Goal: Task Accomplishment & Management: Use online tool/utility

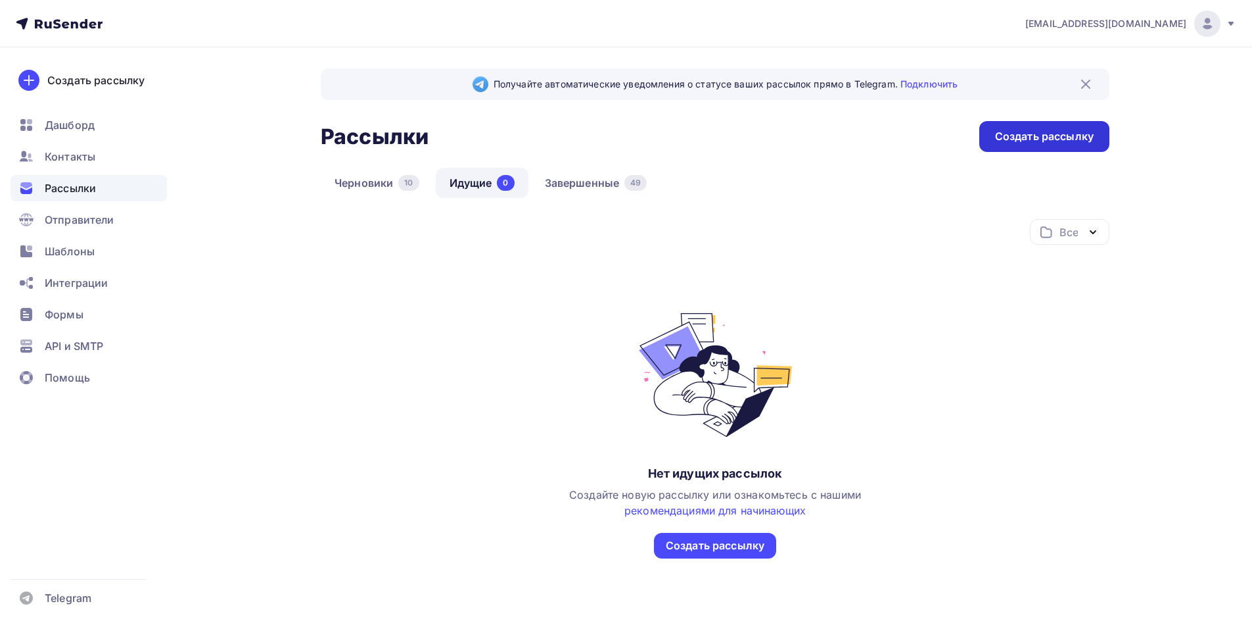
click at [543, 143] on div "Создать рассылку" at bounding box center [1044, 136] width 99 height 15
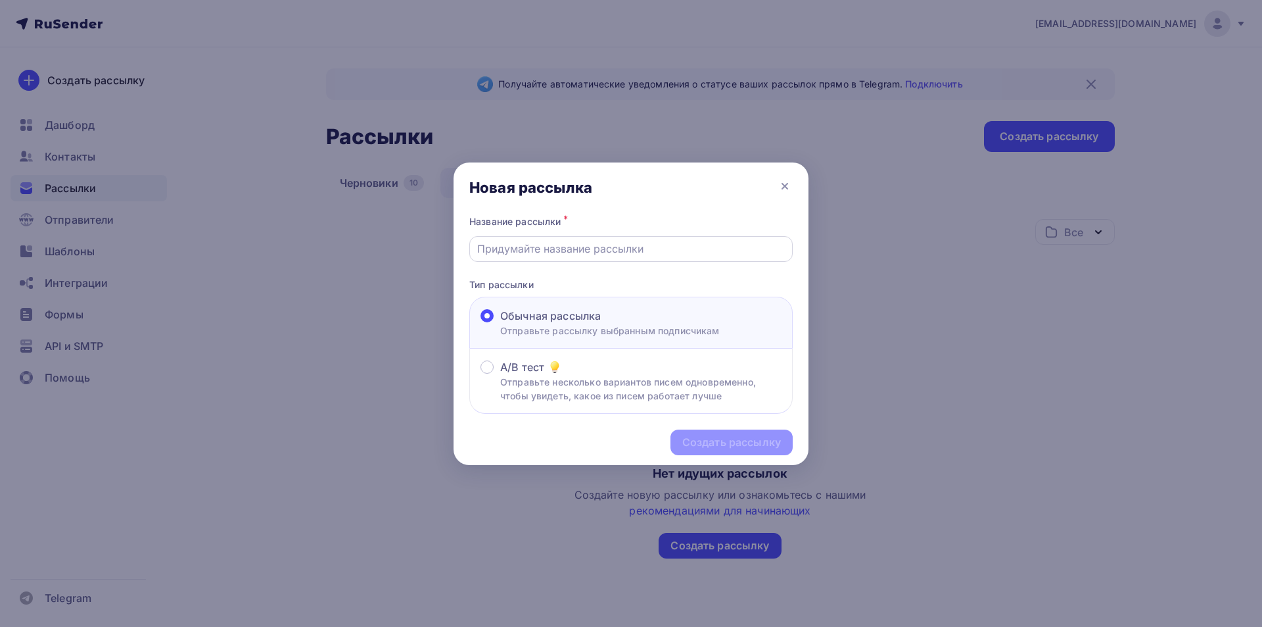
click at [543, 242] on input "text" at bounding box center [631, 249] width 308 height 16
type input "2 info business"
click at [543, 440] on div "Создать рассылку" at bounding box center [731, 442] width 99 height 15
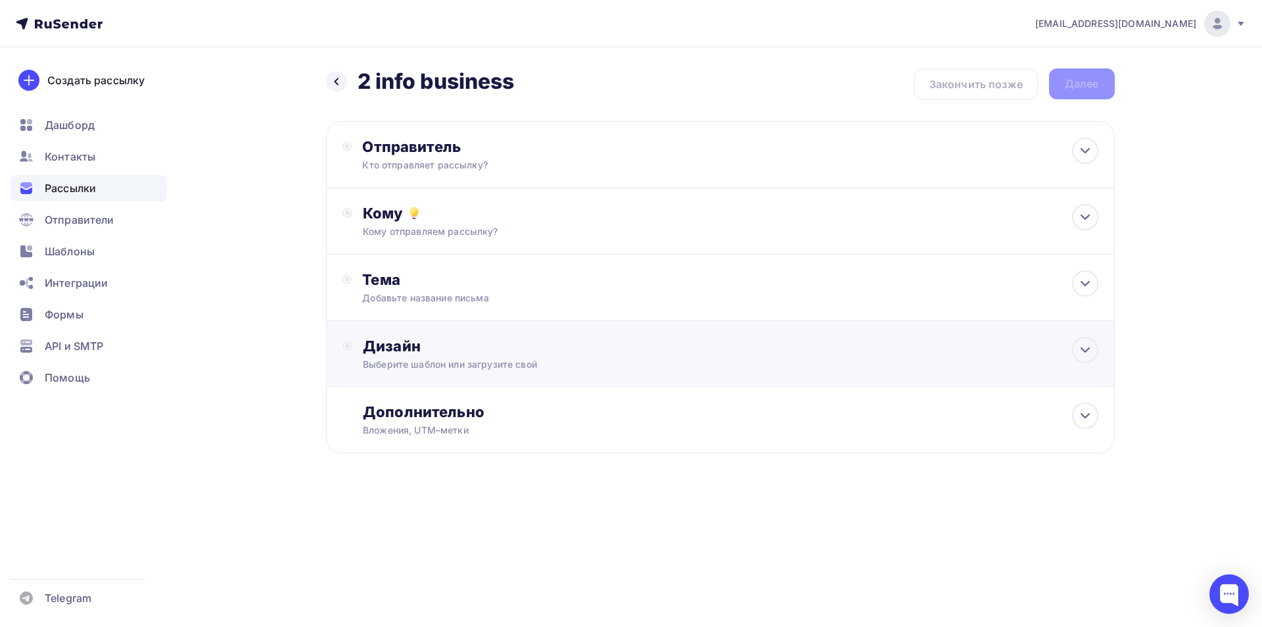
click at [461, 351] on div "Дизайн" at bounding box center [730, 346] width 735 height 18
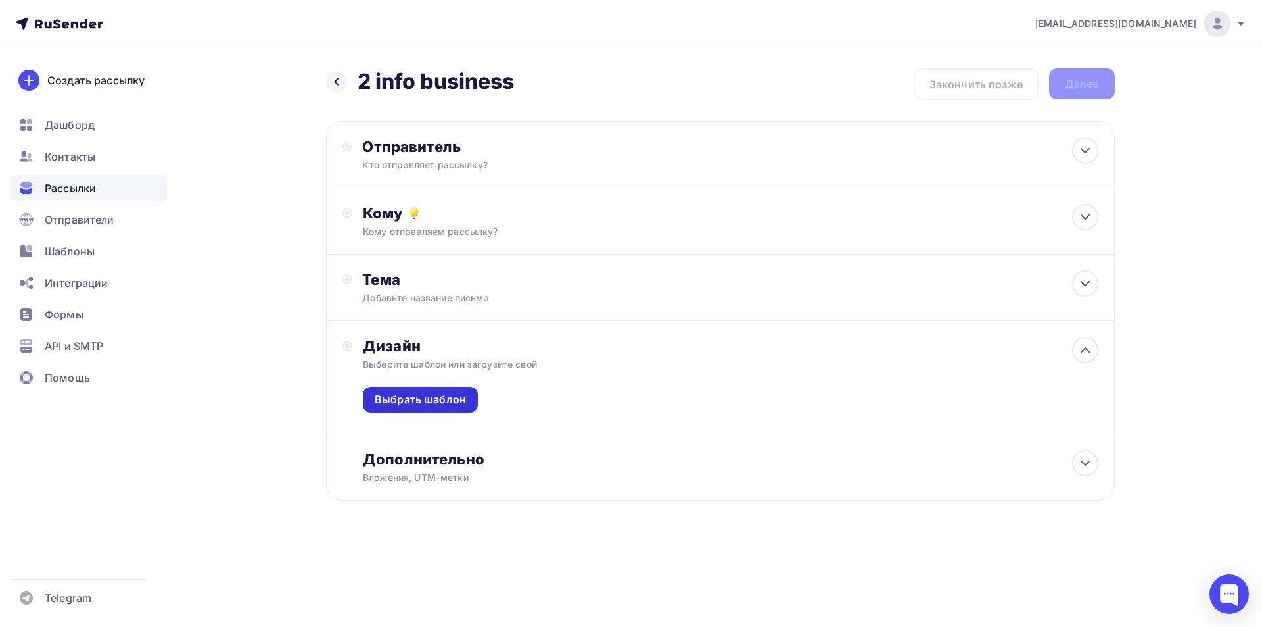
click at [448, 398] on div "Выбрать шаблон" at bounding box center [420, 399] width 91 height 15
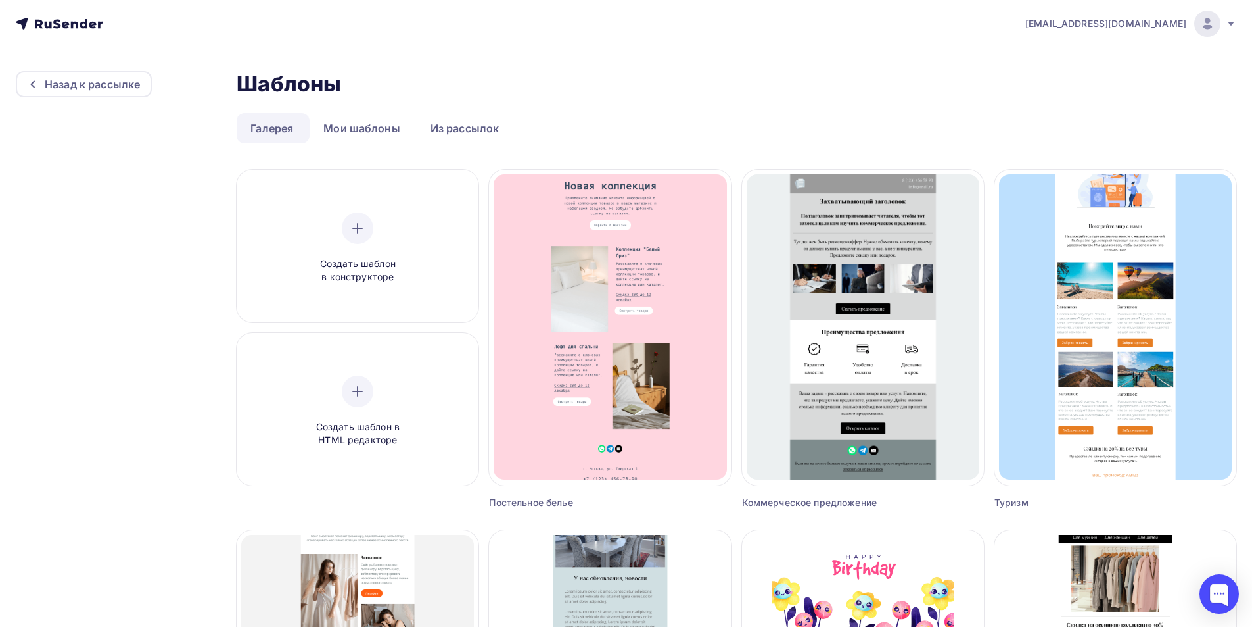
scroll to position [722, 0]
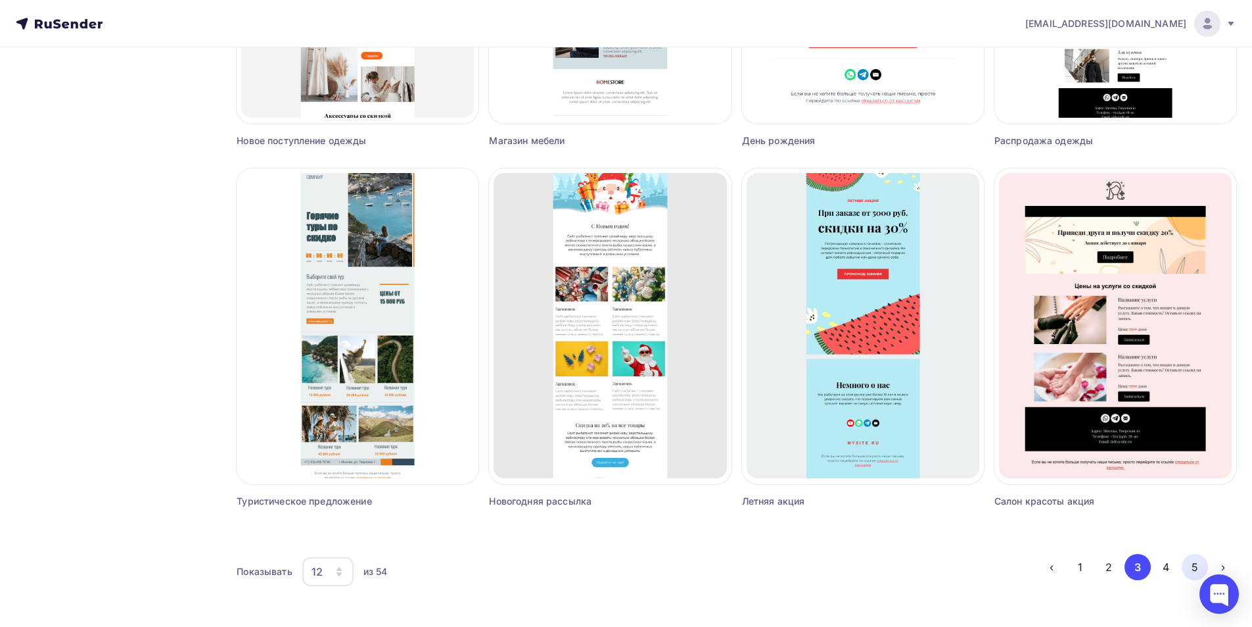
click at [543, 530] on button "5" at bounding box center [1195, 567] width 26 height 26
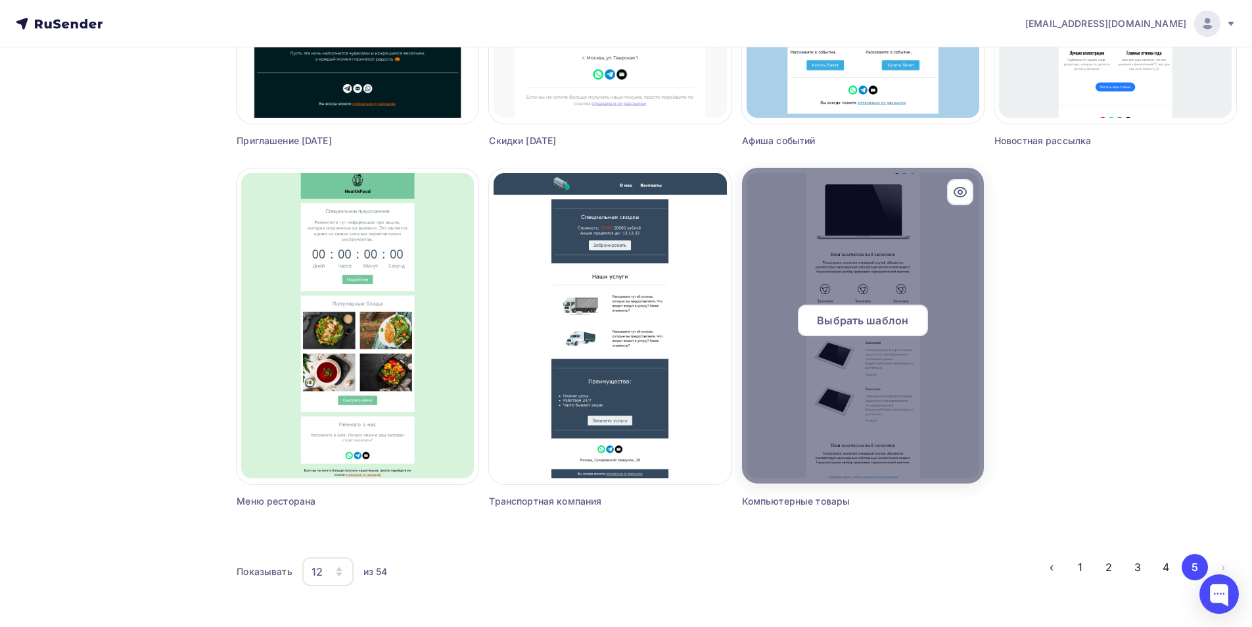
click at [543, 325] on span "Выбрать шаблон" at bounding box center [862, 320] width 91 height 16
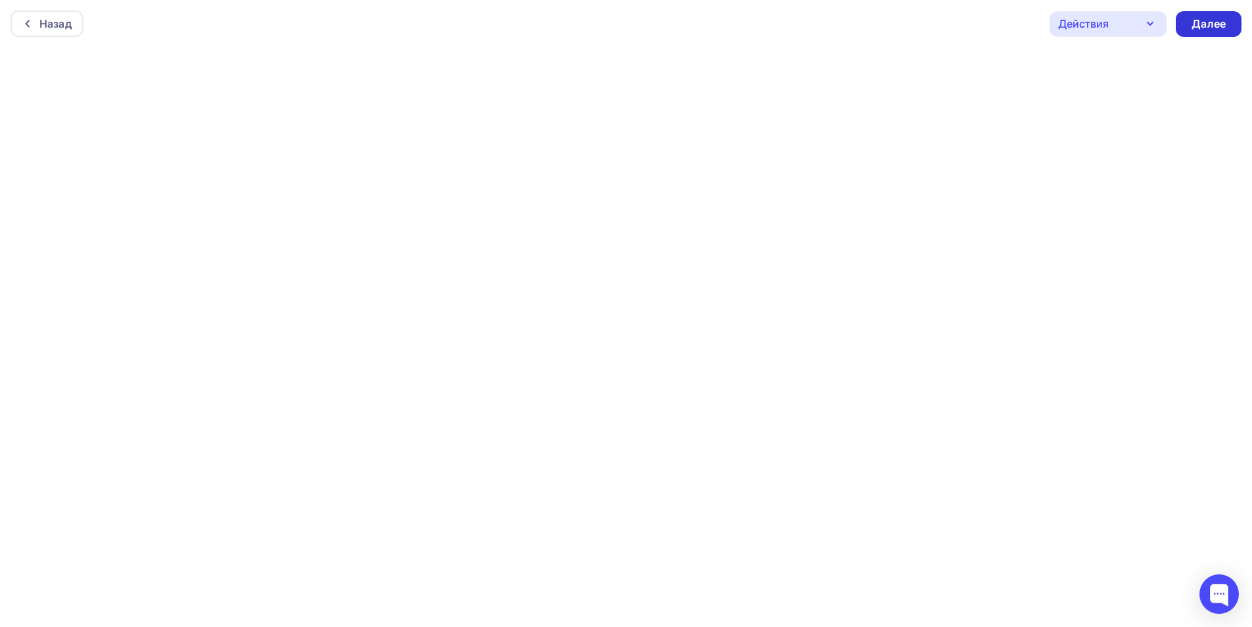
click at [543, 21] on div "Далее" at bounding box center [1209, 23] width 34 height 15
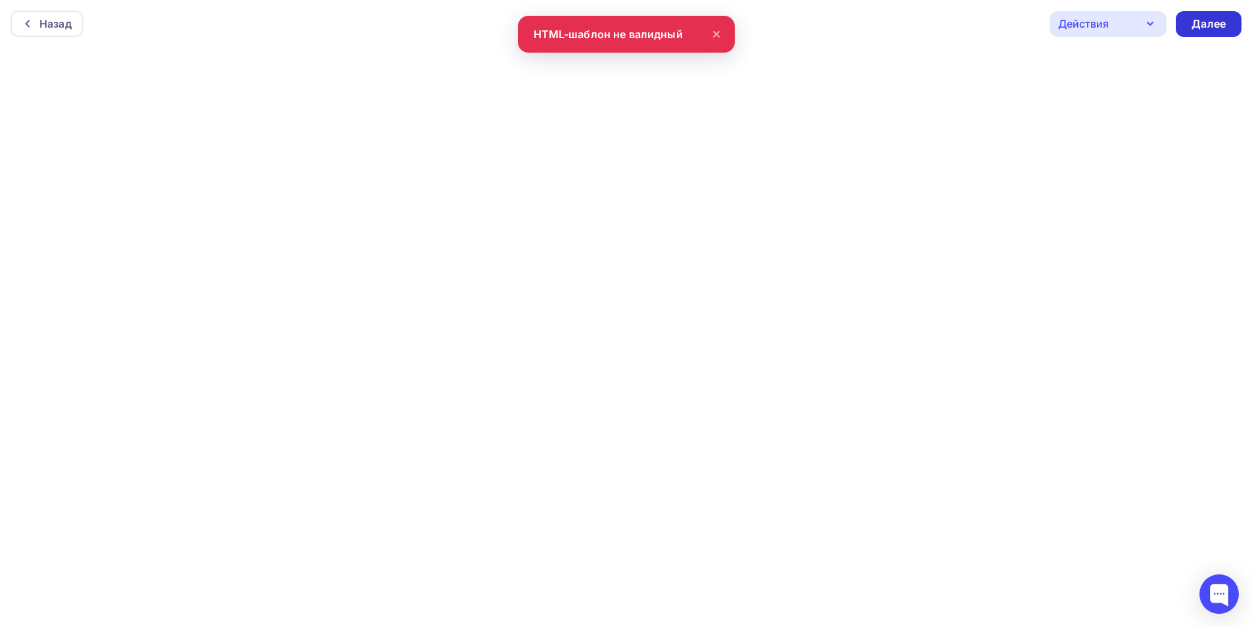
click at [543, 19] on div "Далее" at bounding box center [1209, 23] width 34 height 15
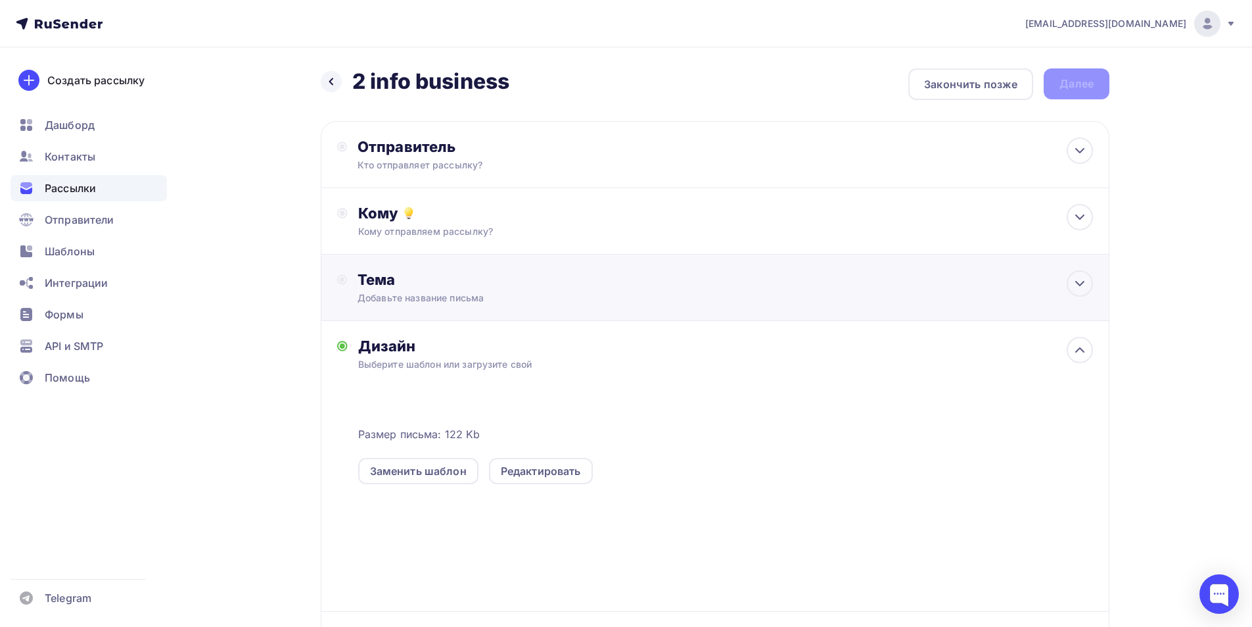
click at [415, 275] on div "Тема" at bounding box center [488, 279] width 260 height 18
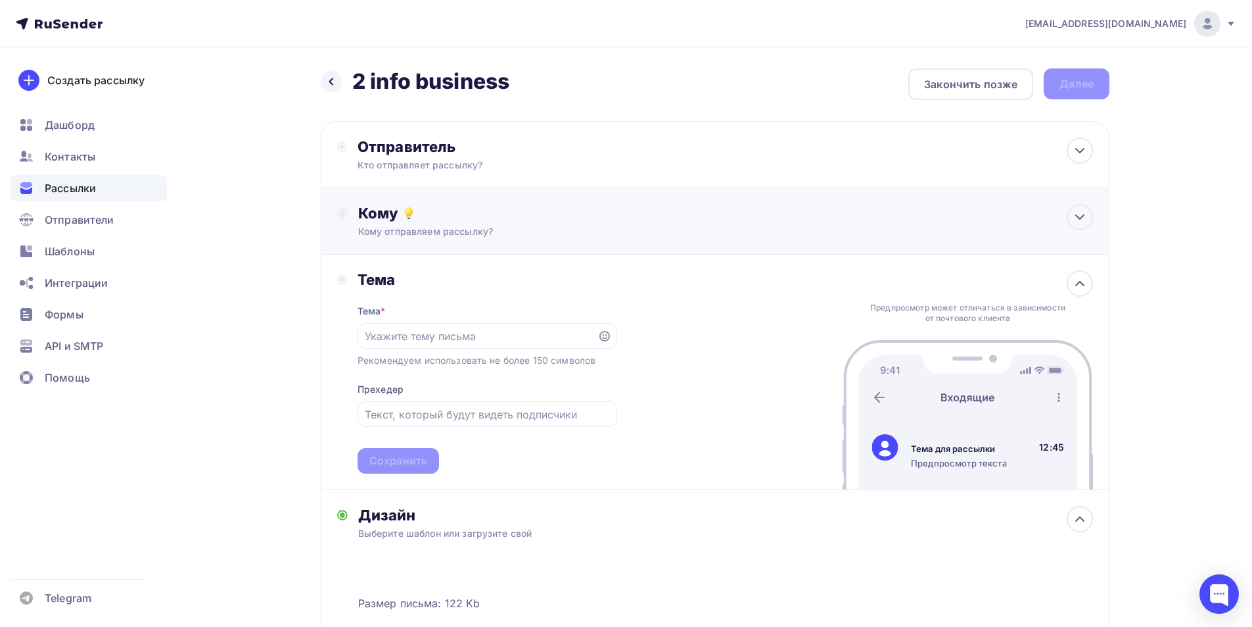
drag, startPoint x: 492, startPoint y: 235, endPoint x: 358, endPoint y: 231, distance: 134.2
click at [358, 231] on div "Кому отправляем рассылку?" at bounding box center [689, 231] width 662 height 13
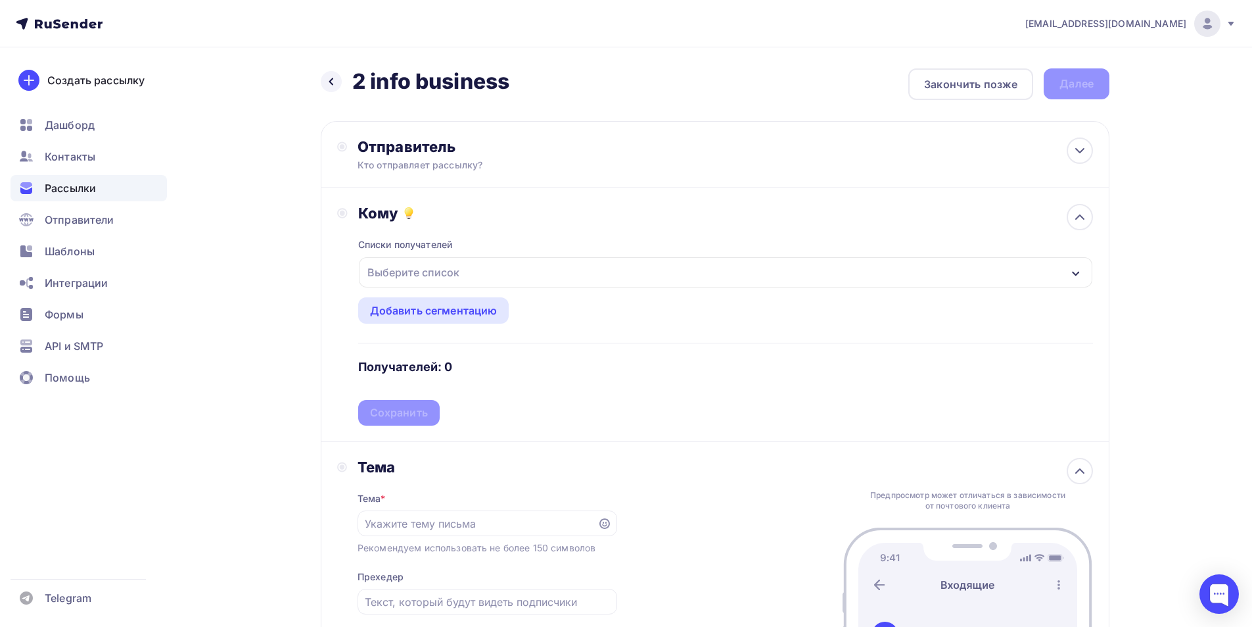
drag, startPoint x: 364, startPoint y: 235, endPoint x: 337, endPoint y: 280, distance: 53.1
click at [339, 280] on div "Кому Списки получателей Выберите список Все списки id Подписчики формы подписки…" at bounding box center [715, 315] width 756 height 222
click at [490, 83] on h2 "2 info business" at bounding box center [430, 81] width 157 height 26
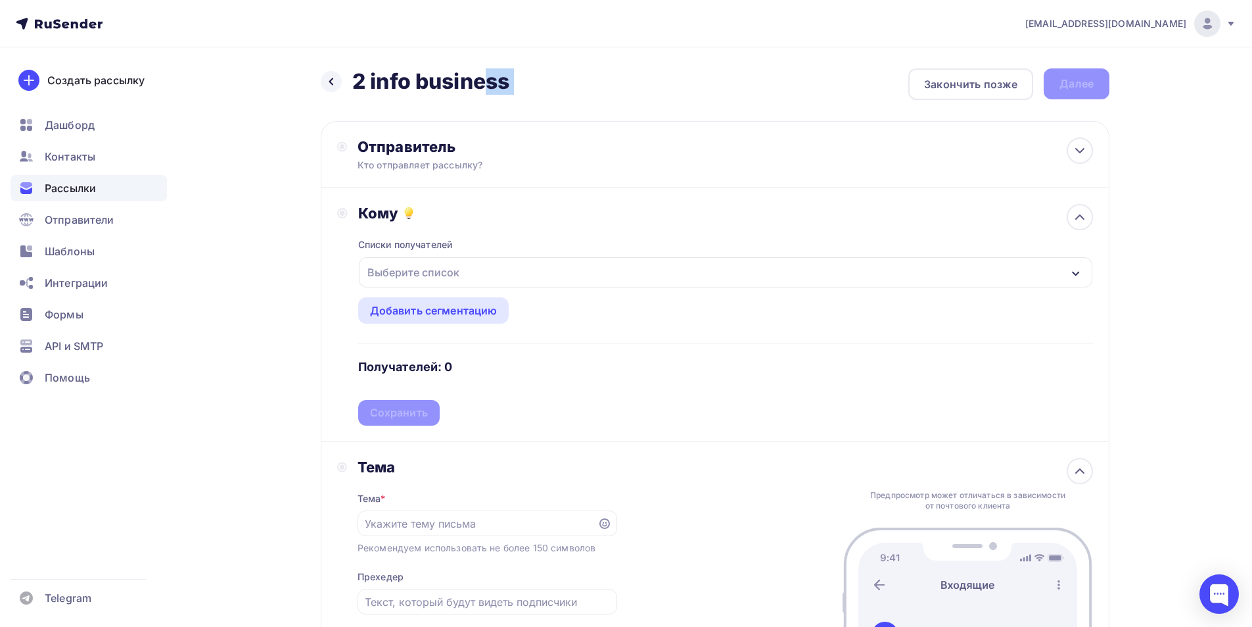
copy div "2 info business 2 info business"
click at [446, 519] on input "text" at bounding box center [477, 523] width 225 height 16
paste input "2 info business"
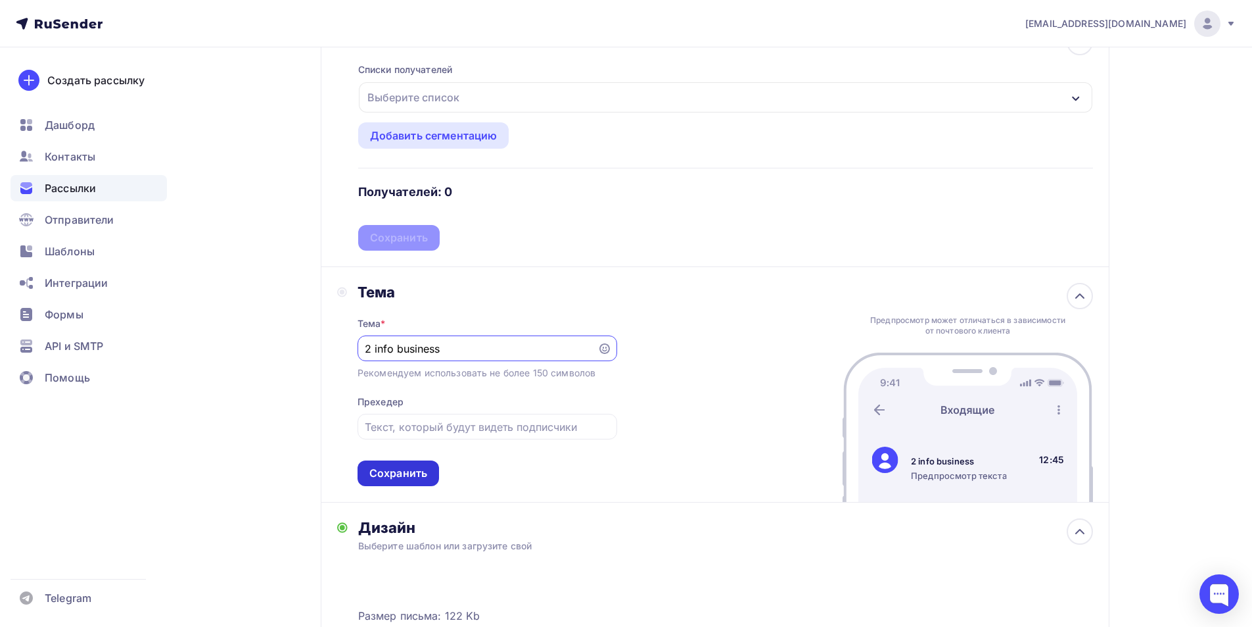
type input "2 info business"
click at [429, 466] on div "Сохранить" at bounding box center [399, 473] width 82 height 26
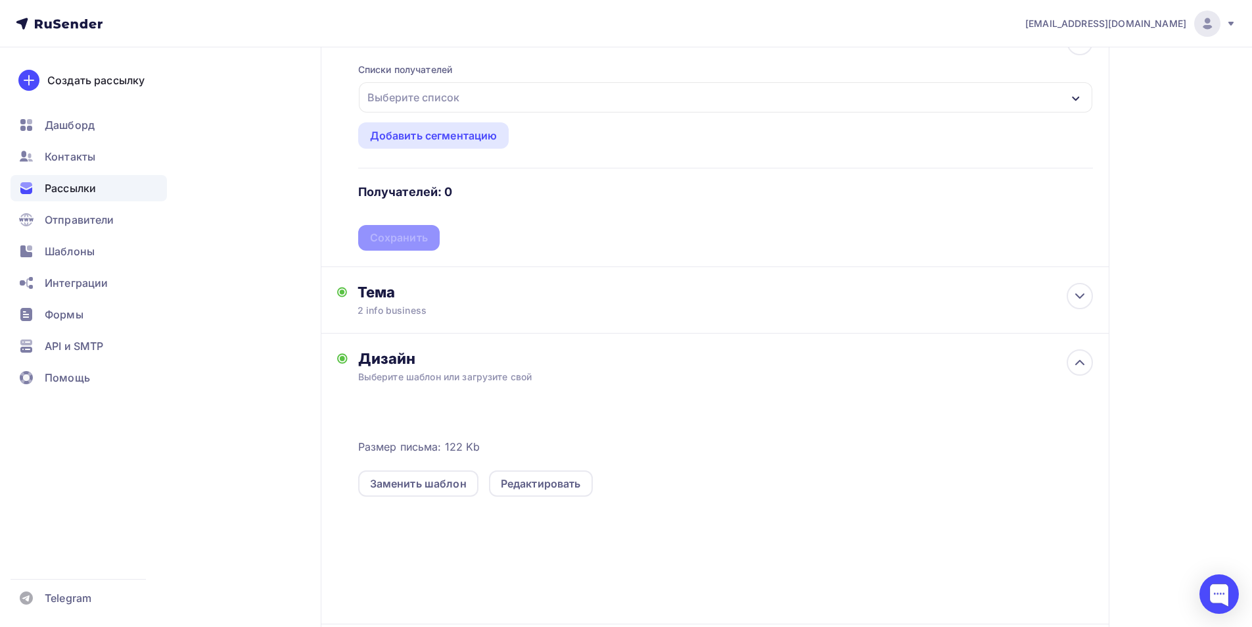
scroll to position [0, 0]
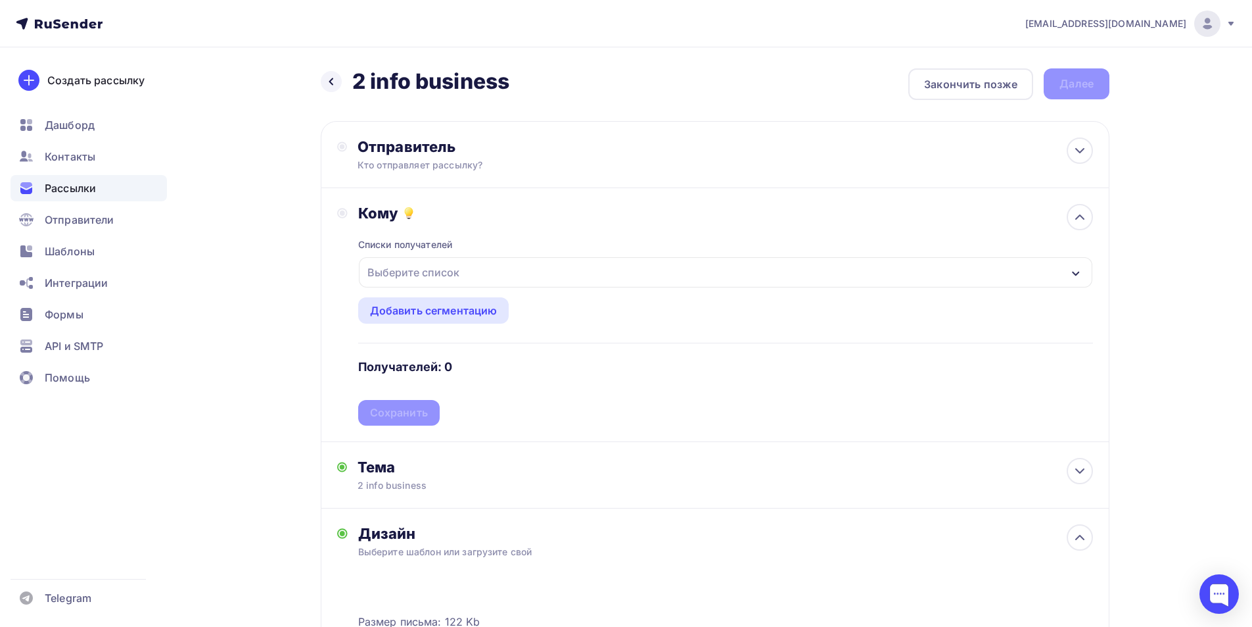
click at [407, 273] on div "Выберите список" at bounding box center [413, 272] width 103 height 24
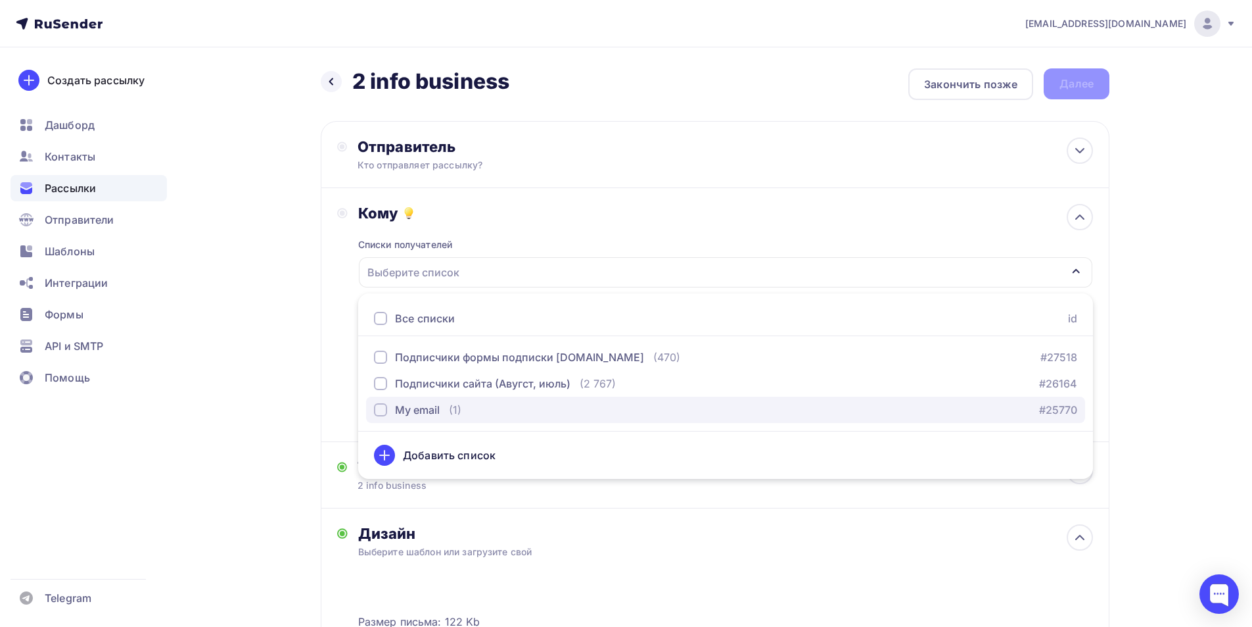
click at [417, 400] on button "My email (1) #25770" at bounding box center [725, 409] width 719 height 26
click at [316, 357] on div "Назад 2 info business 2 info business Закончить позже Далее Отправитель Кто отп…" at bounding box center [625, 498] width 1077 height 903
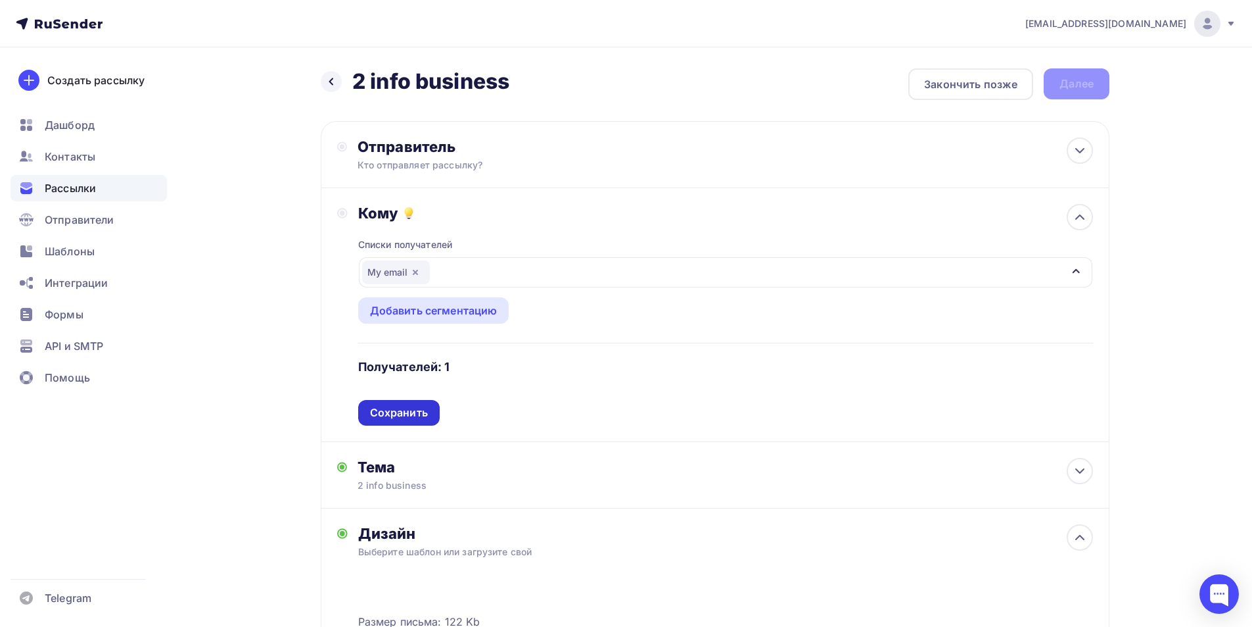
click at [414, 420] on div "Сохранить" at bounding box center [399, 412] width 58 height 15
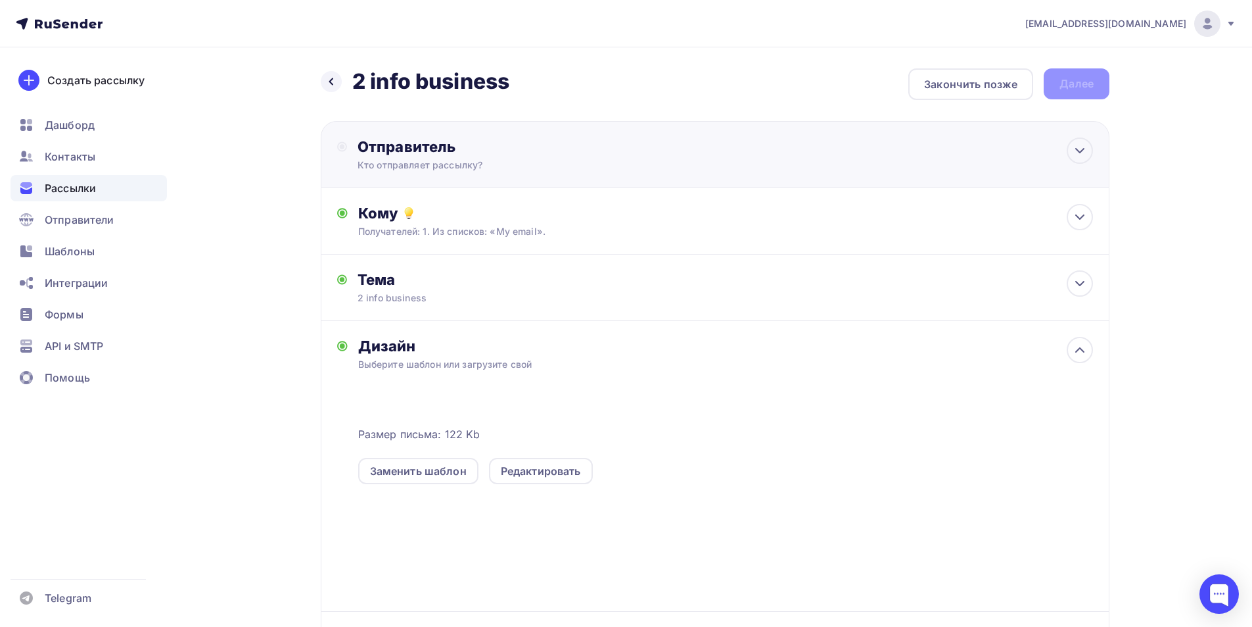
drag, startPoint x: 420, startPoint y: 111, endPoint x: 420, endPoint y: 143, distance: 32.2
click at [420, 115] on div "Назад 2 info business 2 info business Закончить позже Далее Отправитель Кто отп…" at bounding box center [715, 389] width 789 height 642
click at [420, 145] on div "Отправитель" at bounding box center [500, 146] width 285 height 18
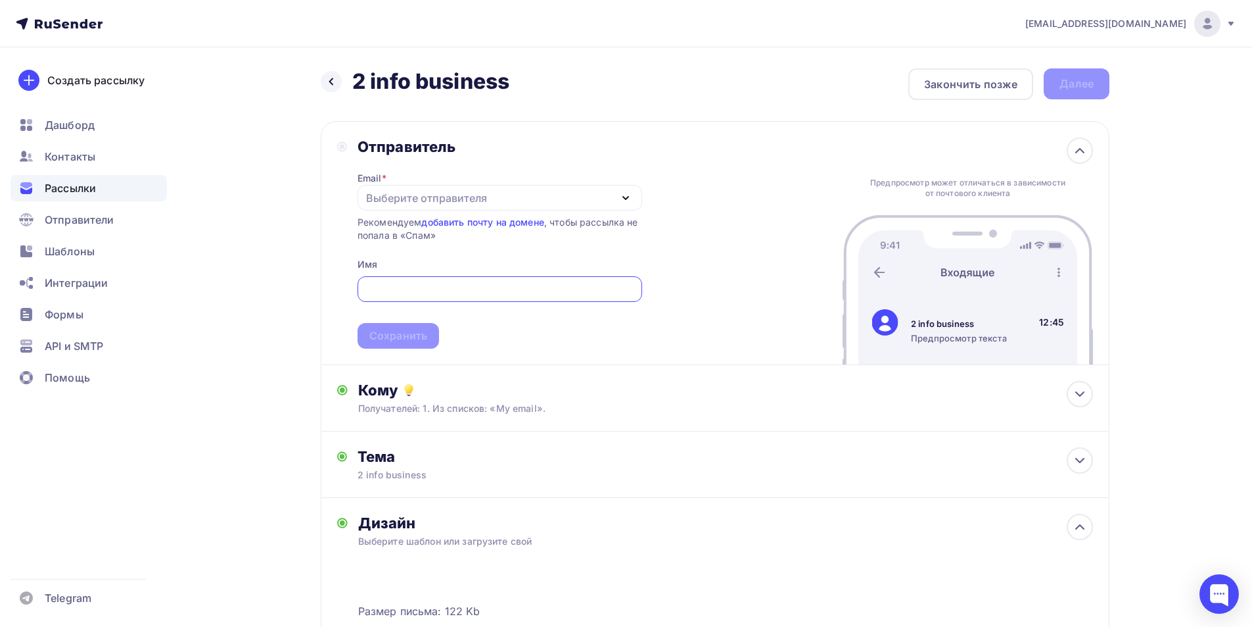
click at [422, 203] on div "Выберите отправителя" at bounding box center [426, 198] width 121 height 16
click at [420, 233] on div "[EMAIL_ADDRESS][DOMAIN_NAME]" at bounding box center [465, 237] width 185 height 16
drag, startPoint x: 542, startPoint y: 193, endPoint x: 316, endPoint y: 263, distance: 236.8
click at [316, 263] on div "Назад 2 info business 2 info business Закончить позже Далее Отправитель Email *…" at bounding box center [625, 493] width 1077 height 892
click at [478, 87] on h2 "2 info business" at bounding box center [430, 81] width 157 height 26
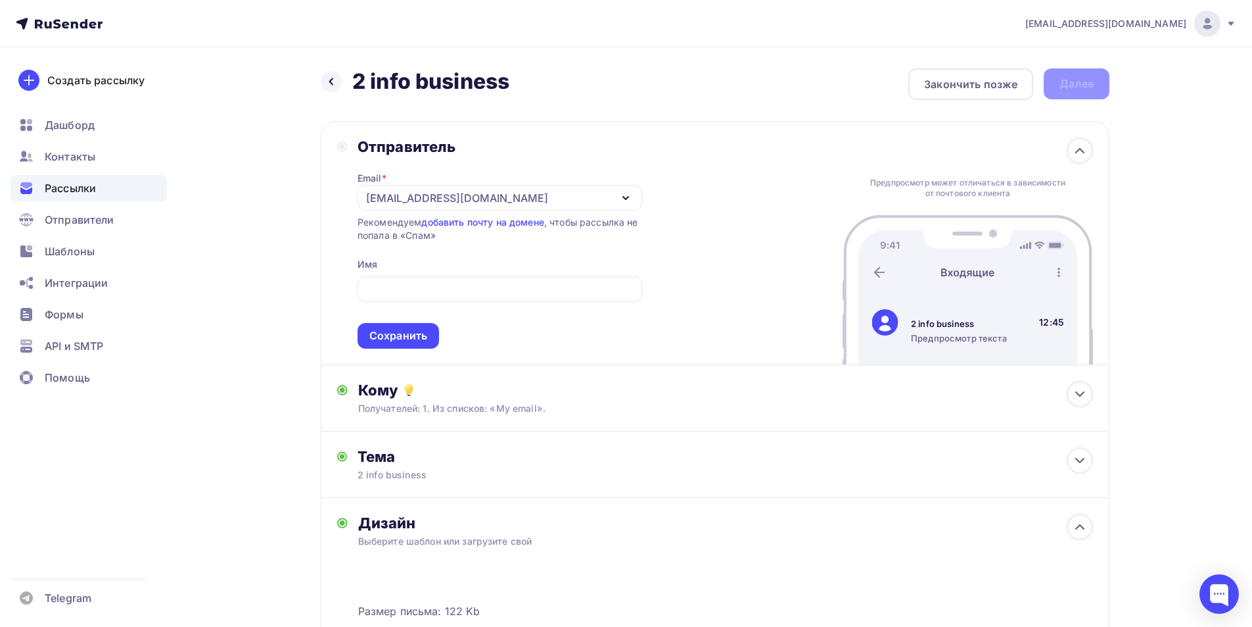
click at [478, 87] on h2 "2 info business" at bounding box center [430, 81] width 157 height 26
copy h2 "business"
click at [400, 299] on div at bounding box center [500, 289] width 285 height 26
click at [400, 291] on input "text" at bounding box center [500, 289] width 270 height 16
paste input "business"
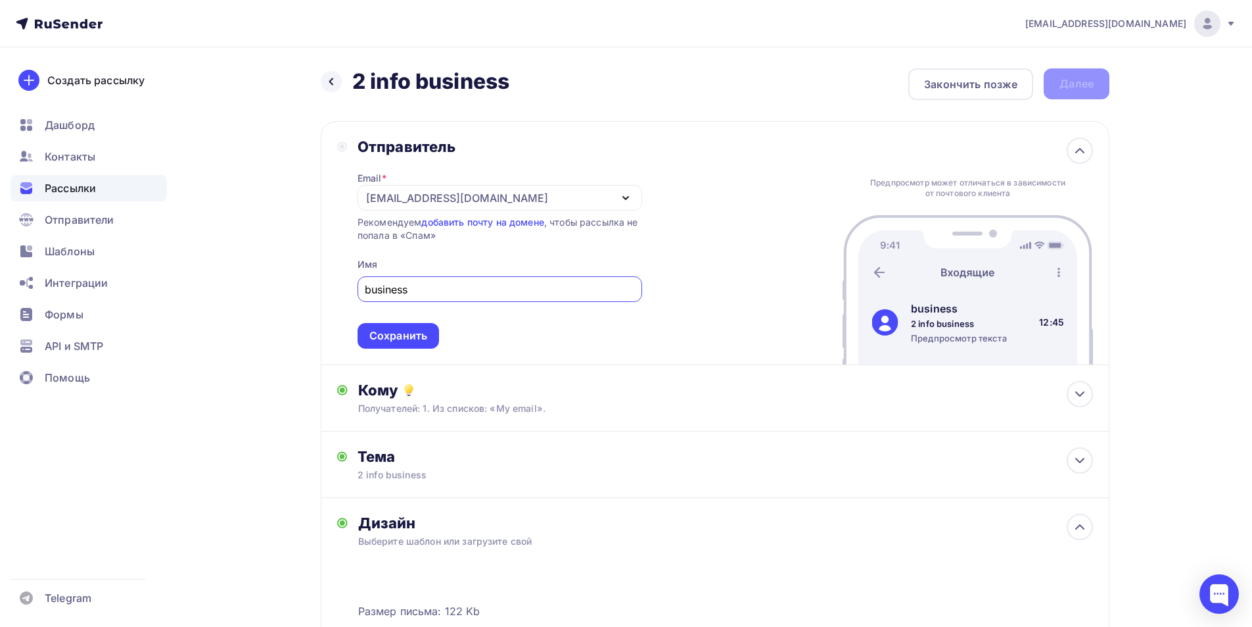
type input "business"
click at [410, 319] on span "business Сохранить" at bounding box center [500, 310] width 285 height 78
click at [410, 327] on div "Сохранить" at bounding box center [399, 336] width 82 height 26
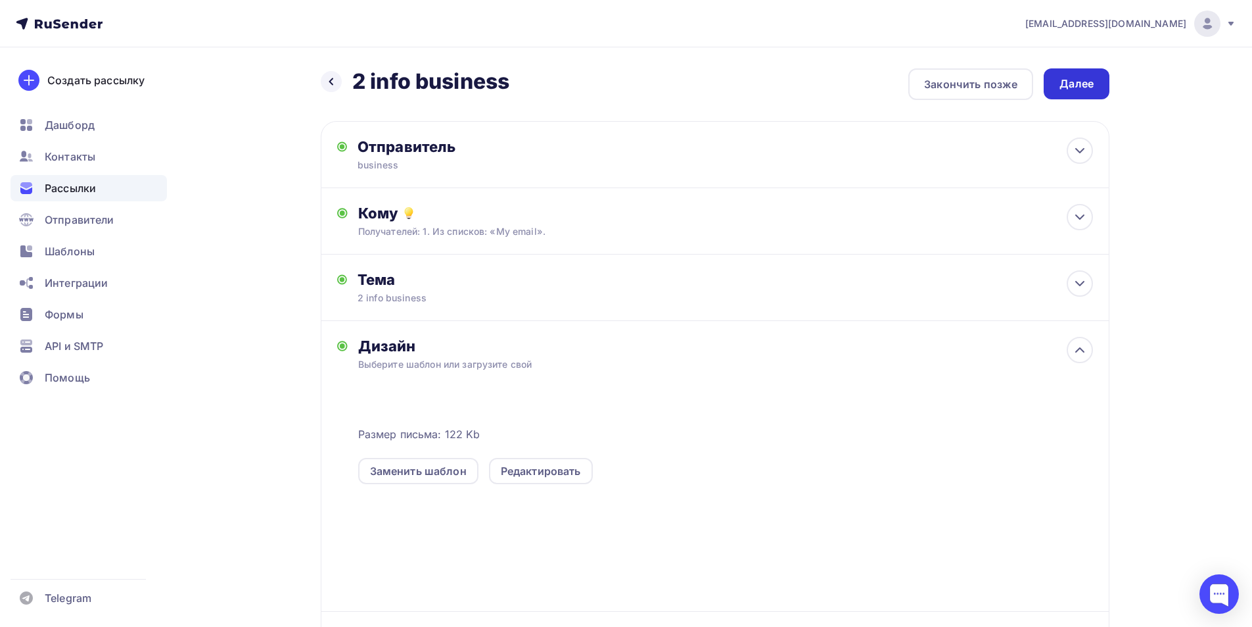
click at [543, 81] on div "Далее" at bounding box center [1077, 83] width 34 height 15
click at [543, 94] on div "Далее" at bounding box center [1077, 83] width 66 height 31
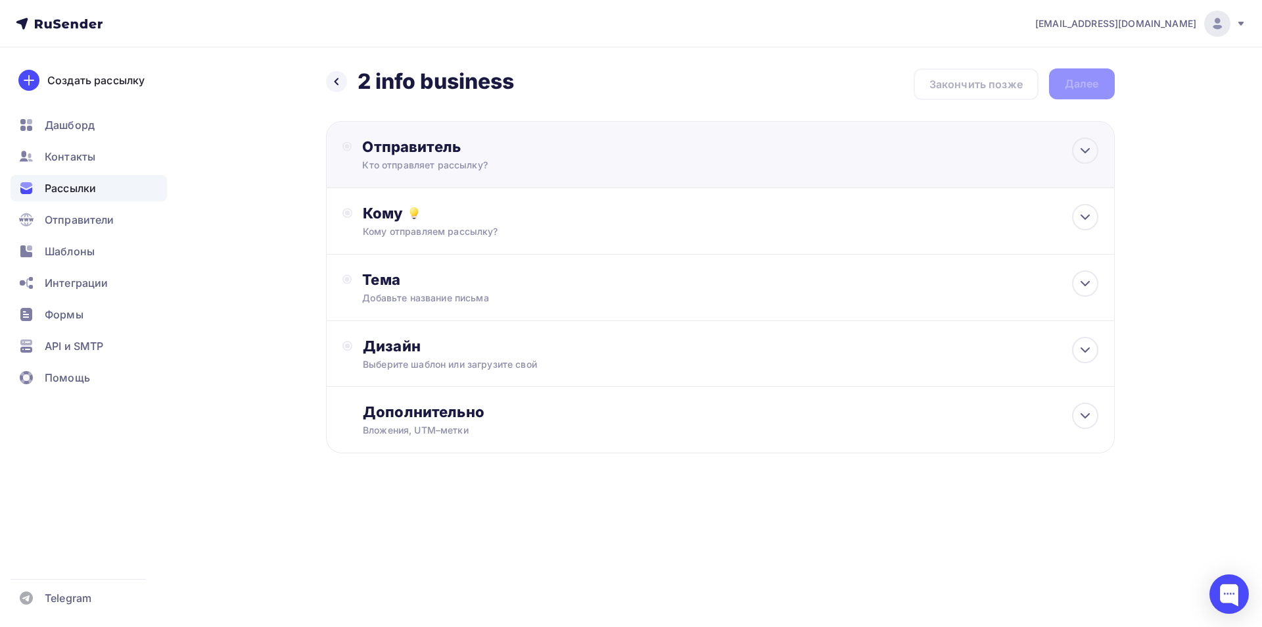
click at [450, 143] on div "Отправитель" at bounding box center [504, 146] width 285 height 18
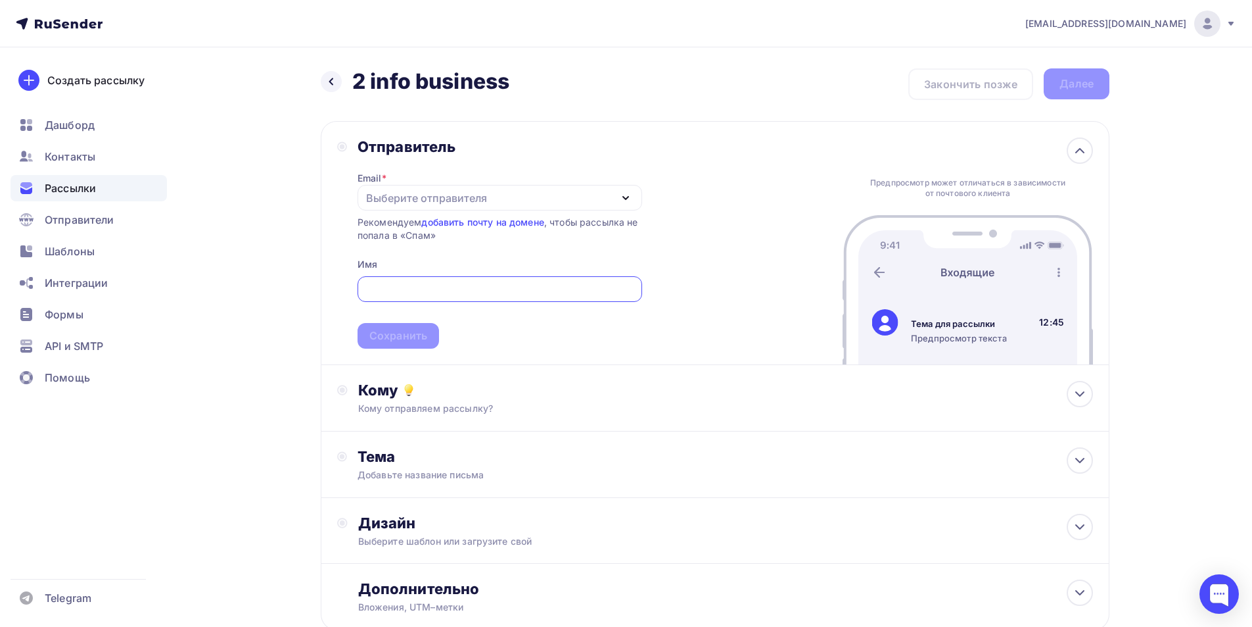
click at [435, 199] on div "Выберите отправителя" at bounding box center [426, 198] width 121 height 16
click at [431, 235] on div "[EMAIL_ADDRESS][DOMAIN_NAME]" at bounding box center [465, 237] width 185 height 16
click at [414, 286] on input "text" at bounding box center [500, 289] width 270 height 16
paste input "business"
type input "business"
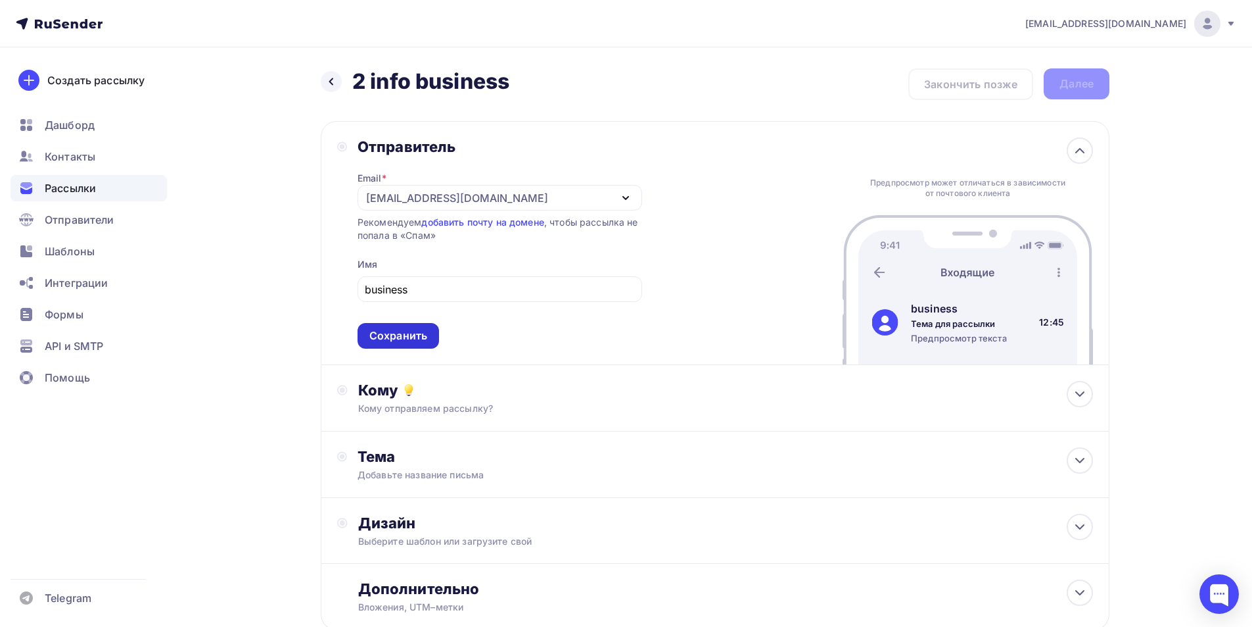
click at [403, 343] on div "Сохранить" at bounding box center [398, 335] width 58 height 15
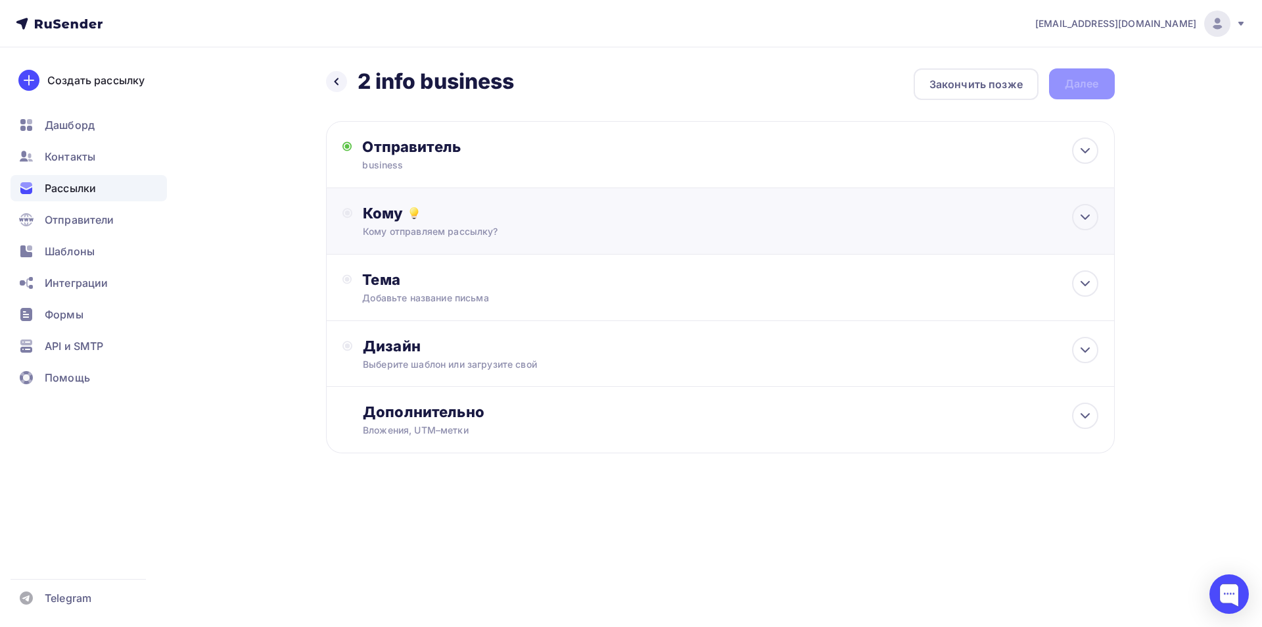
click at [409, 231] on div "Кому отправляем рассылку?" at bounding box center [694, 231] width 662 height 13
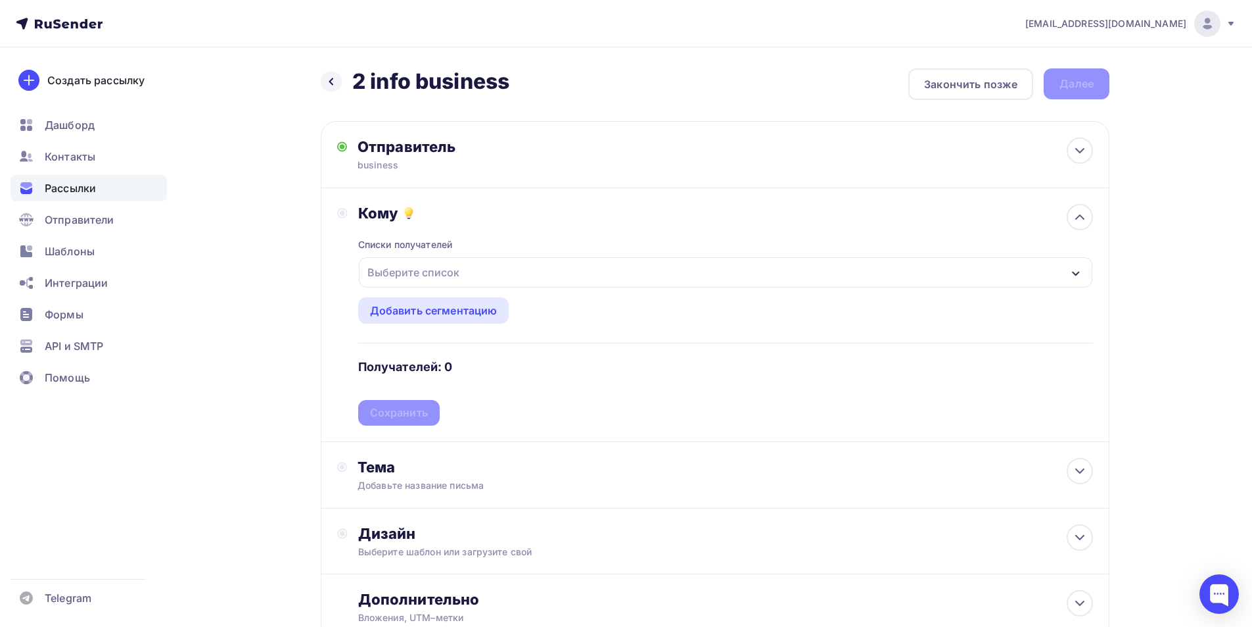
click at [383, 272] on div "Выберите список" at bounding box center [413, 272] width 103 height 24
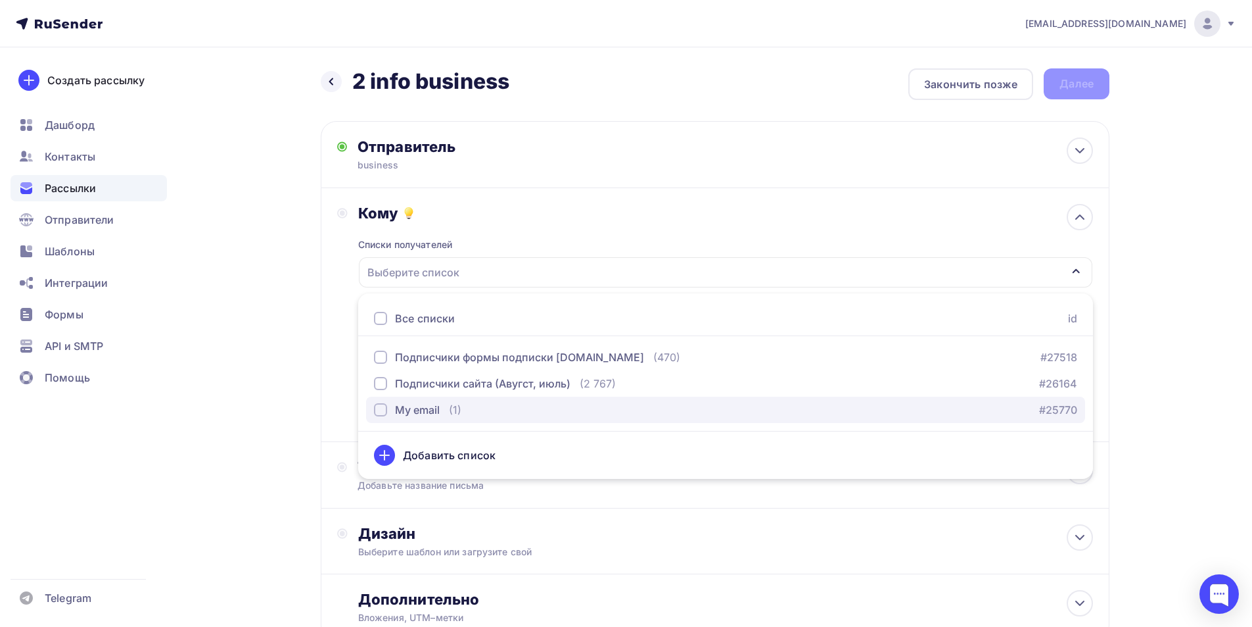
click at [429, 413] on div "My email" at bounding box center [417, 410] width 45 height 16
click at [352, 256] on div "Кому Списки получателей My email Все списки id Подписчики формы подписки [DOMAI…" at bounding box center [715, 315] width 756 height 222
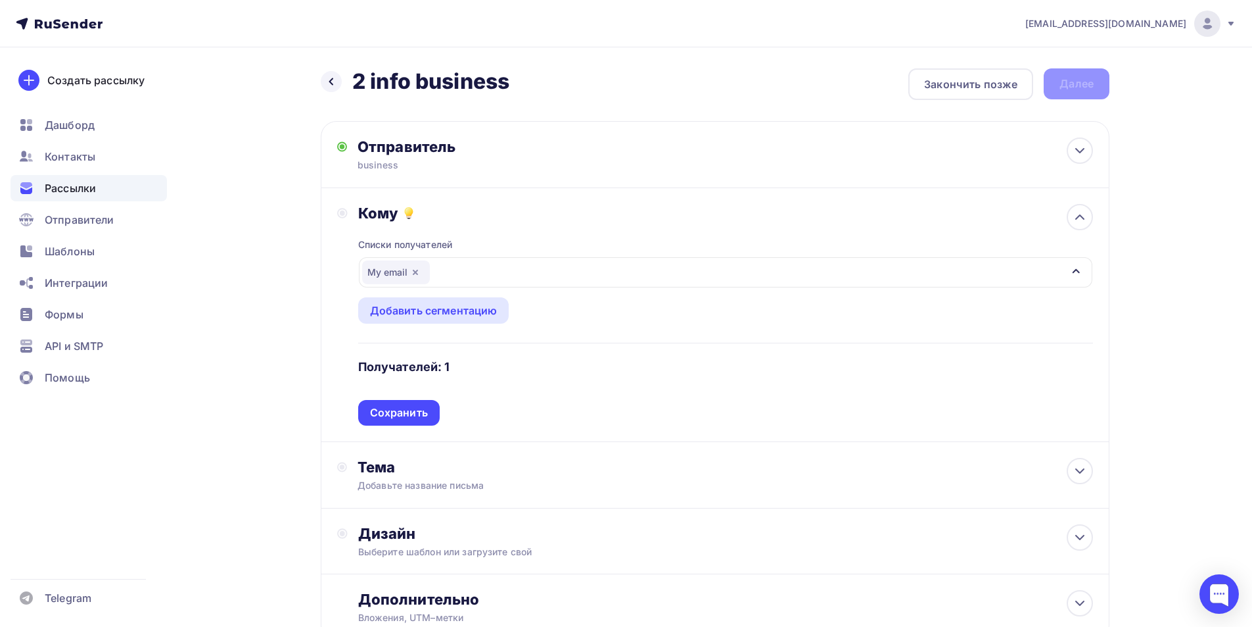
drag, startPoint x: 356, startPoint y: 248, endPoint x: 446, endPoint y: 244, distance: 90.2
click at [446, 244] on div "Кому Списки получателей My email Все списки id Подписчики формы подписки [DOMAI…" at bounding box center [715, 315] width 756 height 222
drag, startPoint x: 465, startPoint y: 244, endPoint x: 354, endPoint y: 239, distance: 111.2
click at [354, 239] on div "Кому Списки получателей My email Все списки id Подписчики формы подписки [DOMAI…" at bounding box center [715, 315] width 756 height 222
copy div "Списки получателей"
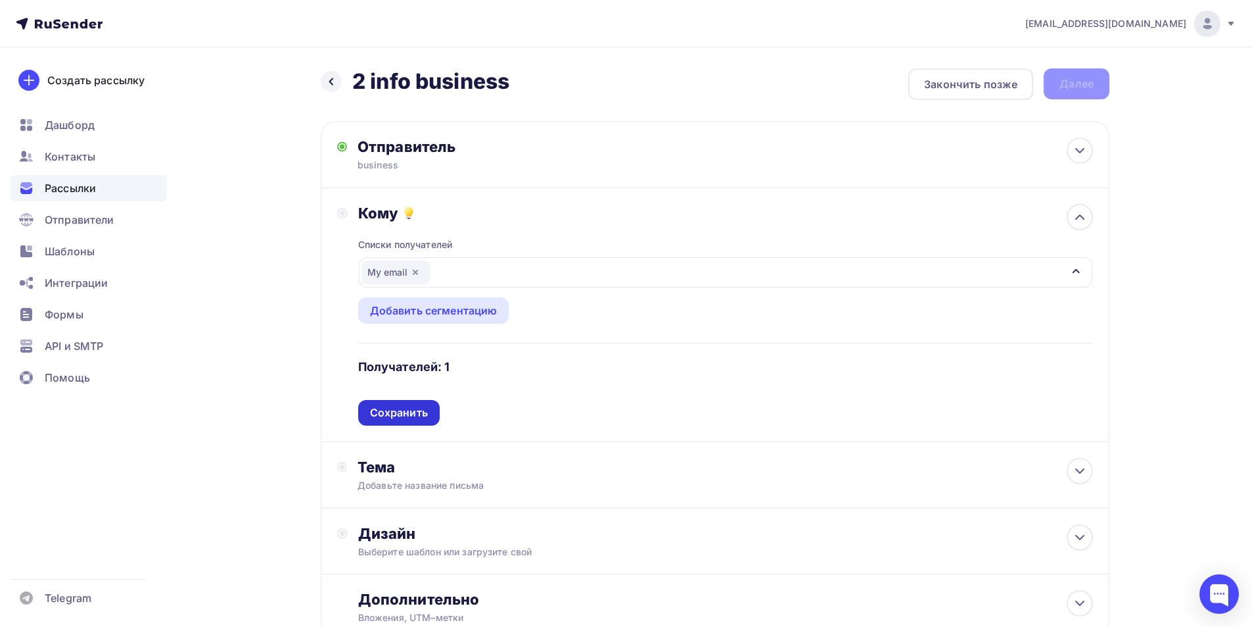
click at [414, 406] on div "Сохранить" at bounding box center [399, 412] width 58 height 15
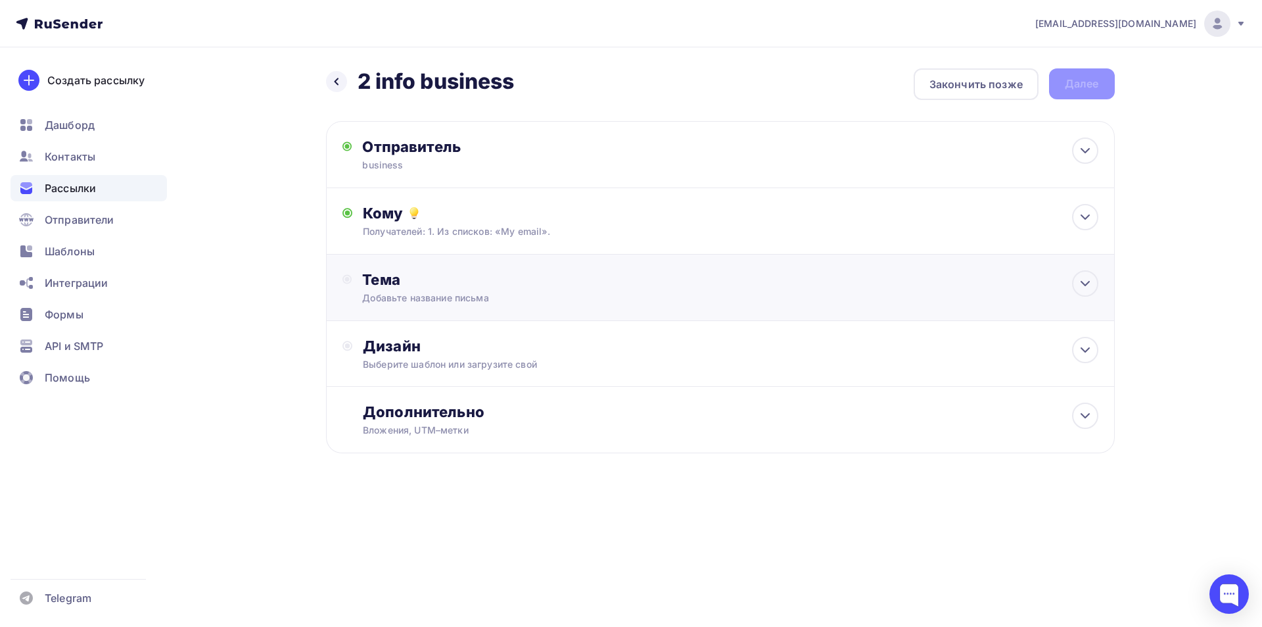
click at [390, 272] on div "Тема" at bounding box center [492, 279] width 260 height 18
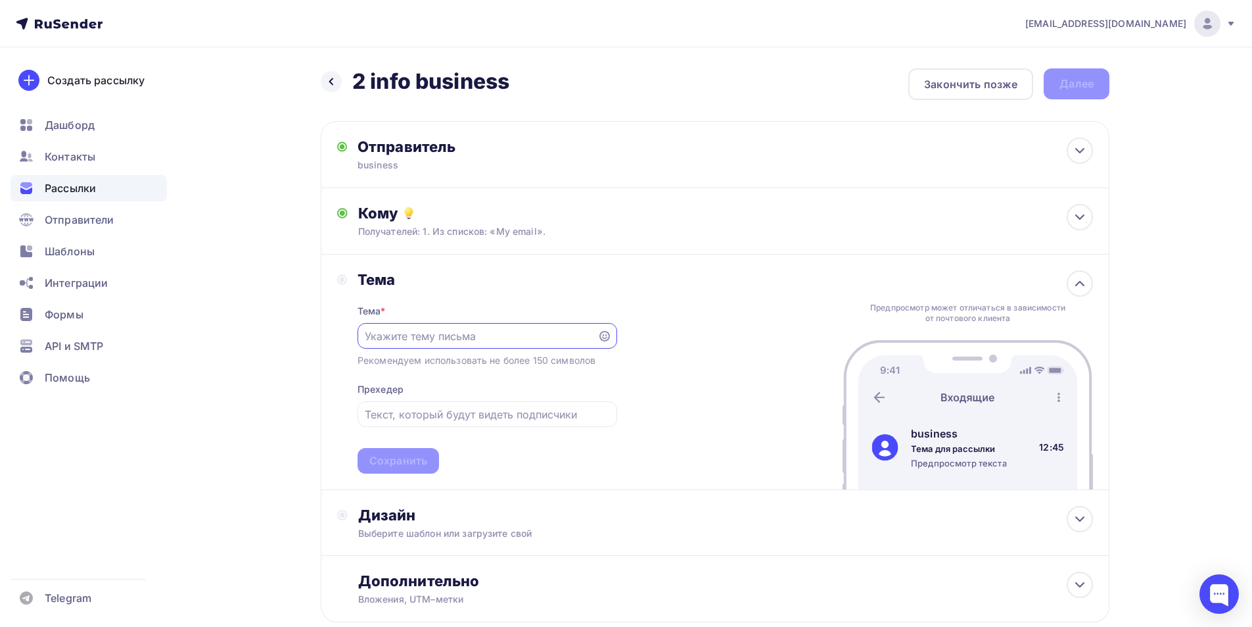
paste input "Списки получателей"
type input "Списки получателей"
click at [424, 457] on div "Сохранить" at bounding box center [398, 460] width 58 height 15
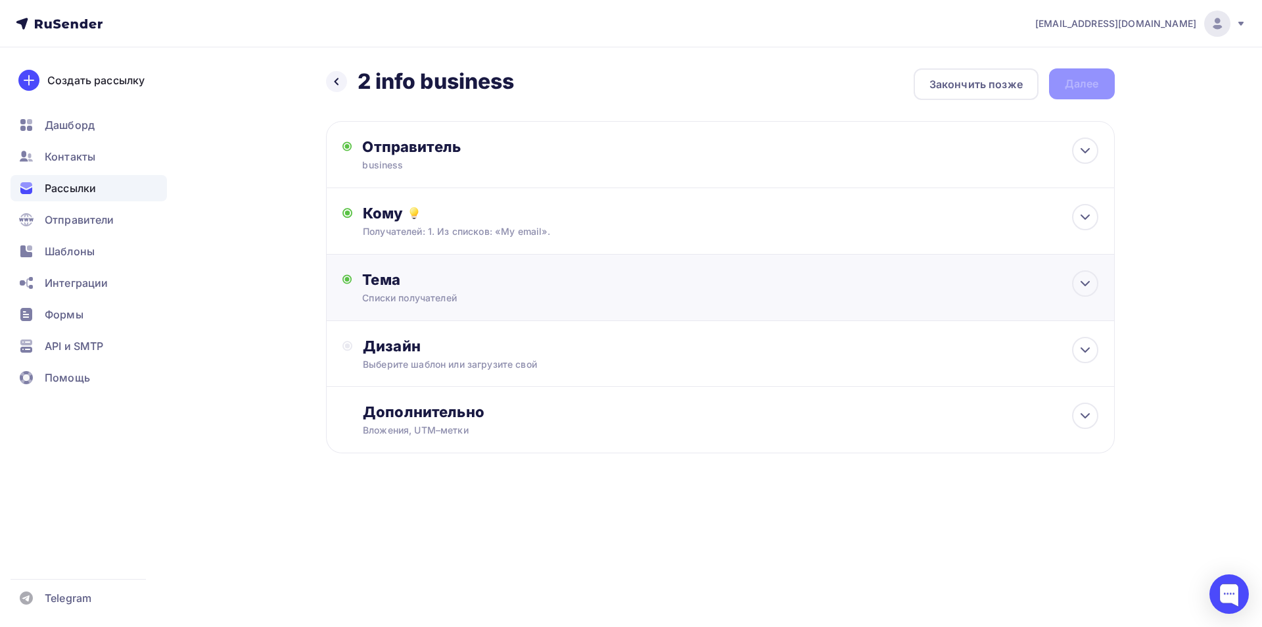
click at [410, 308] on div "Тема Списки получателей Тема * Списки получателей Рекомендуем использовать не б…" at bounding box center [720, 287] width 789 height 66
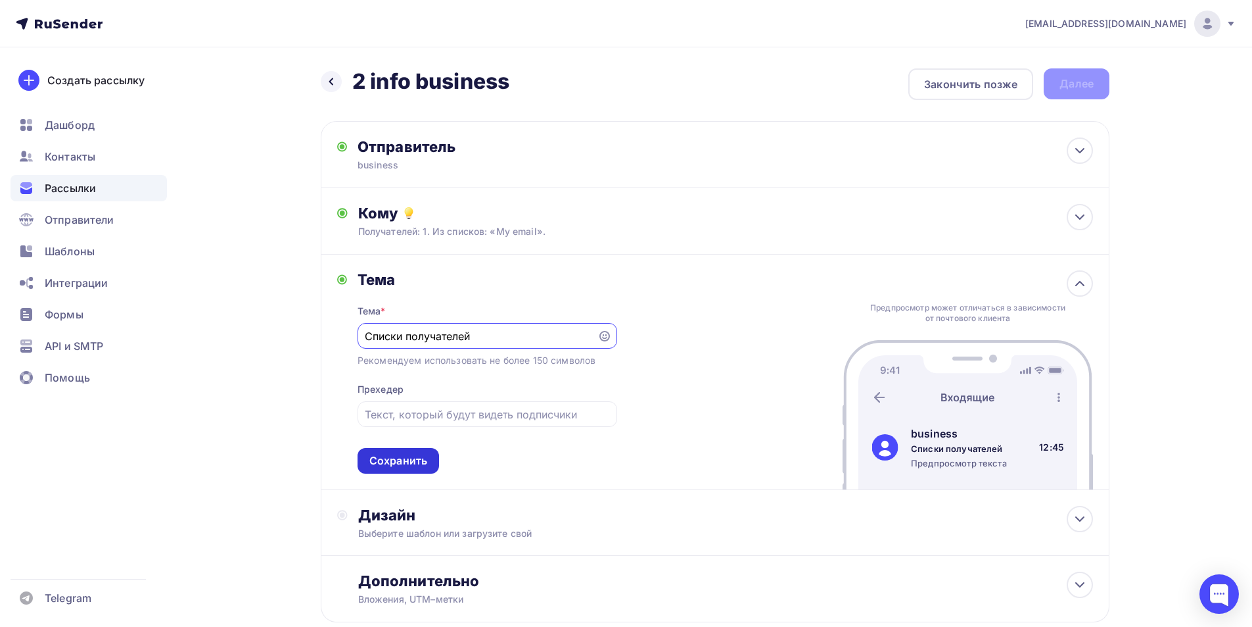
click at [398, 466] on div "Сохранить" at bounding box center [398, 460] width 58 height 15
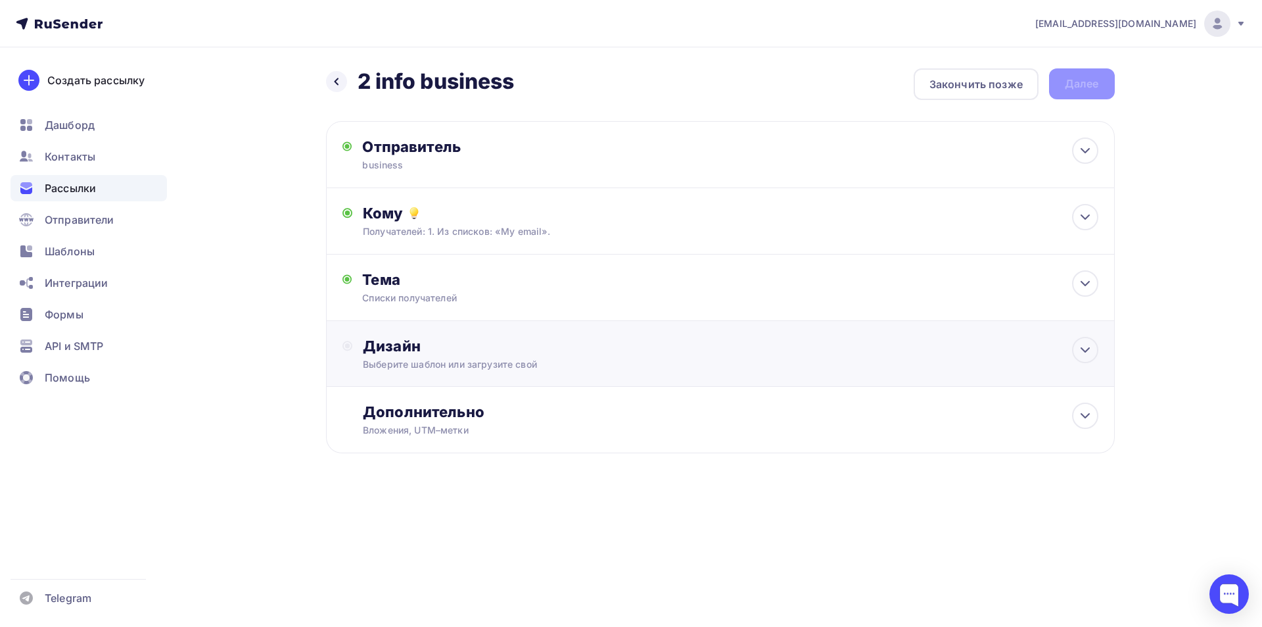
click at [417, 340] on div "Дизайн" at bounding box center [730, 346] width 735 height 18
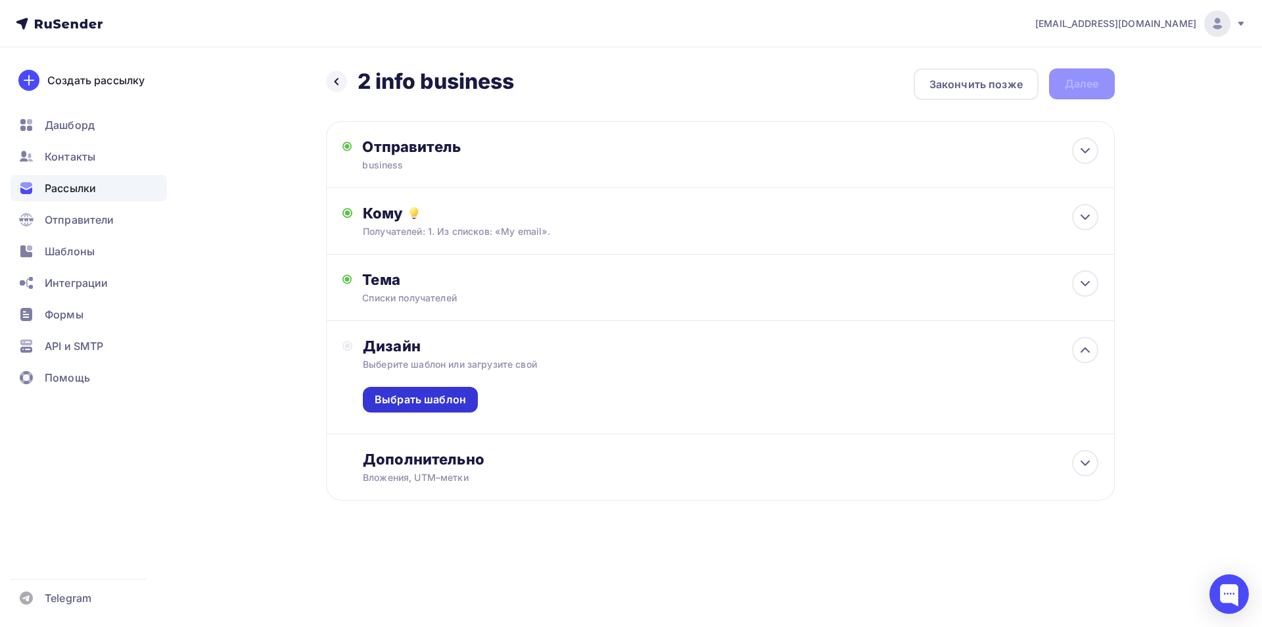
click at [415, 393] on div "Выбрать шаблон" at bounding box center [420, 399] width 91 height 15
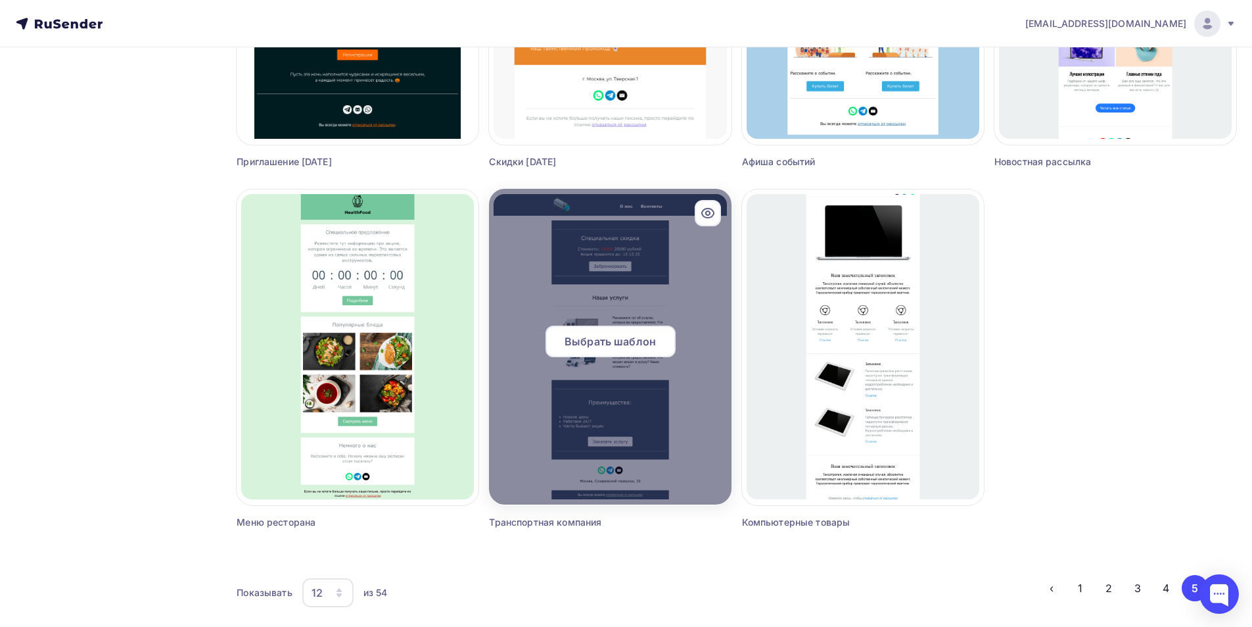
scroll to position [722, 0]
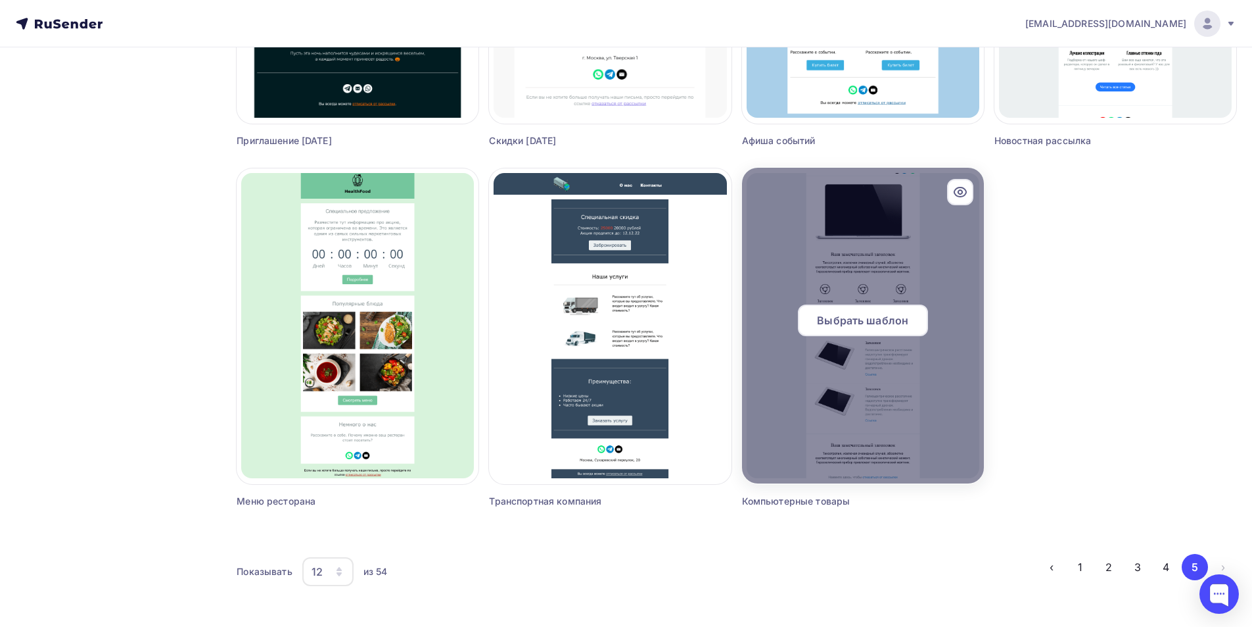
click at [845, 310] on div "Выбрать шаблон" at bounding box center [863, 320] width 130 height 32
click at [839, 329] on div "Выбрать шаблон" at bounding box center [863, 320] width 130 height 32
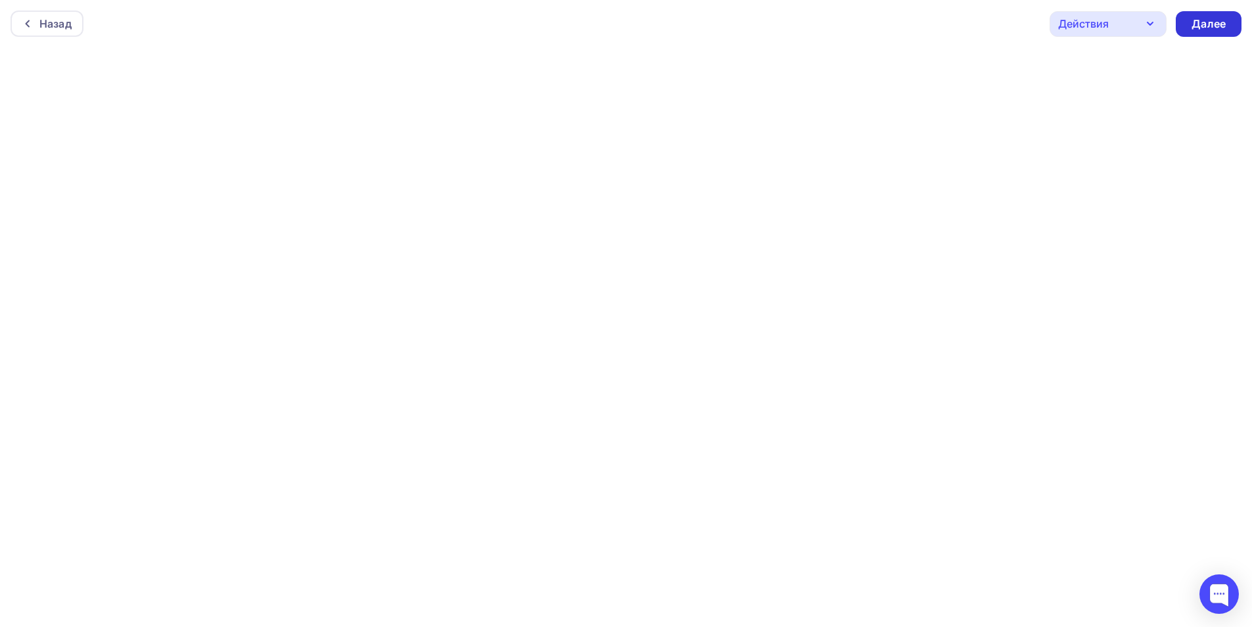
click at [1198, 28] on div "Далее" at bounding box center [1209, 23] width 34 height 15
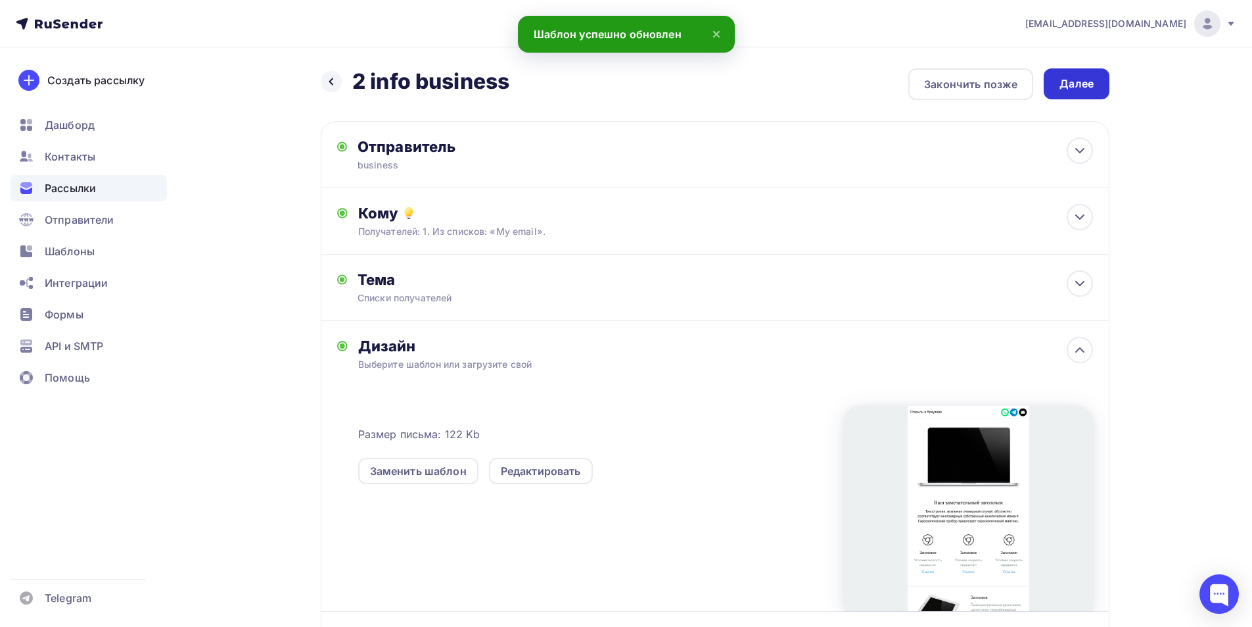
click at [1063, 75] on div "Далее" at bounding box center [1077, 83] width 66 height 31
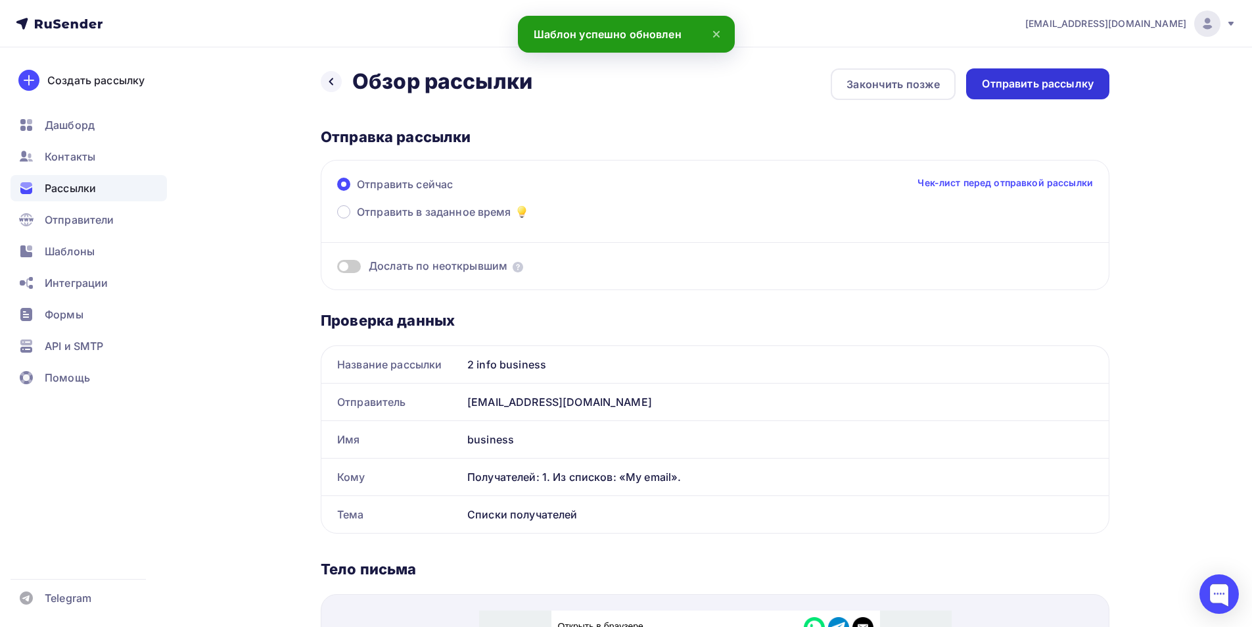
click at [1020, 80] on div "Отправить рассылку" at bounding box center [1038, 83] width 112 height 15
